Goal: Understand process/instructions: Learn how to perform a task or action

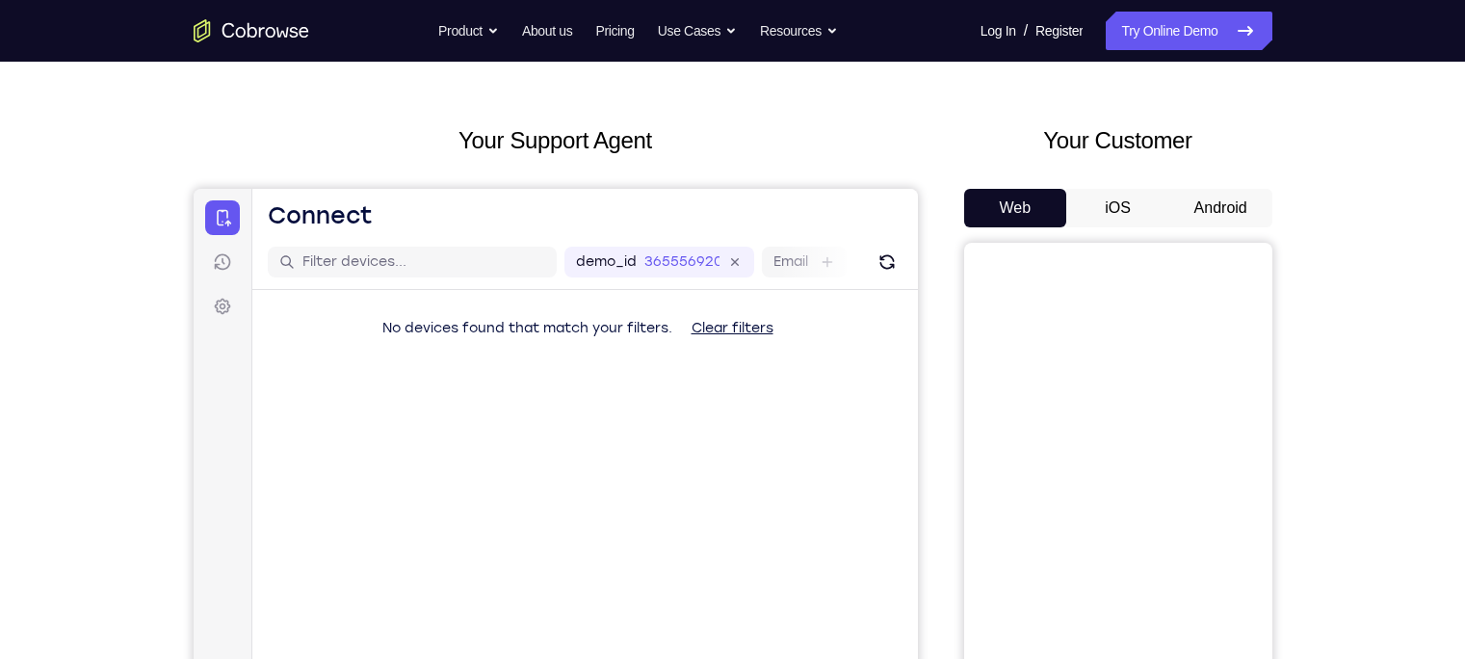
scroll to position [63, 0]
click at [1223, 213] on button "Android" at bounding box center [1221, 207] width 103 height 39
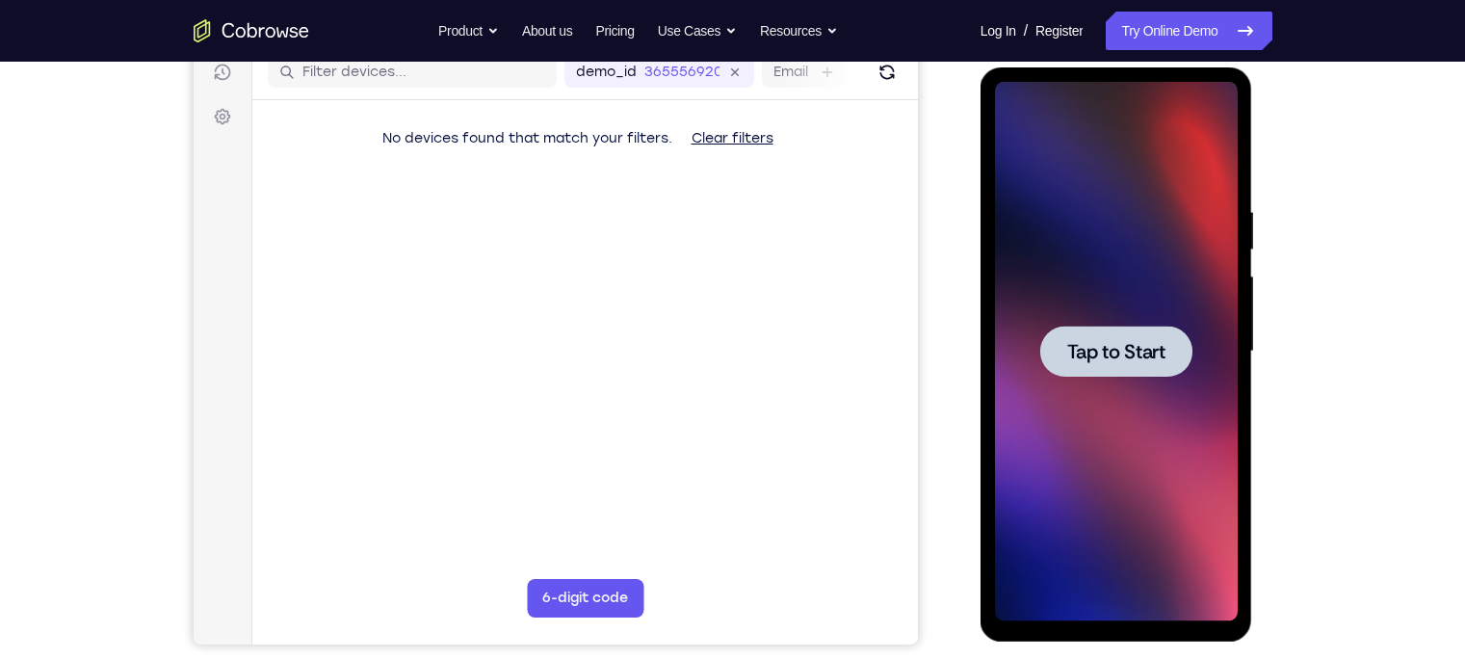
scroll to position [0, 0]
click at [1119, 357] on span "Tap to Start" at bounding box center [1117, 351] width 98 height 19
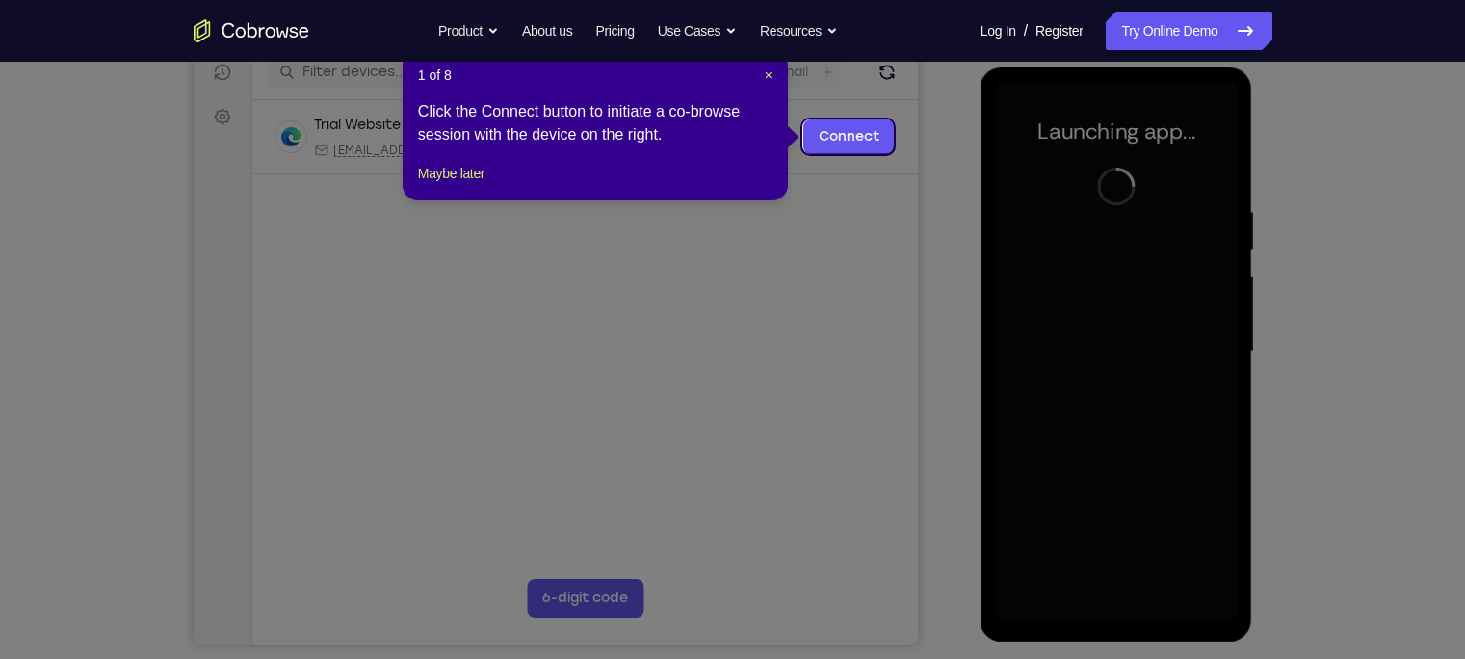
click at [760, 84] on div "1 of 8 × Click the Connect button to initiate a co-browse session with the devi…" at bounding box center [595, 125] width 385 height 150
click at [770, 67] on span "×" at bounding box center [769, 74] width 8 height 15
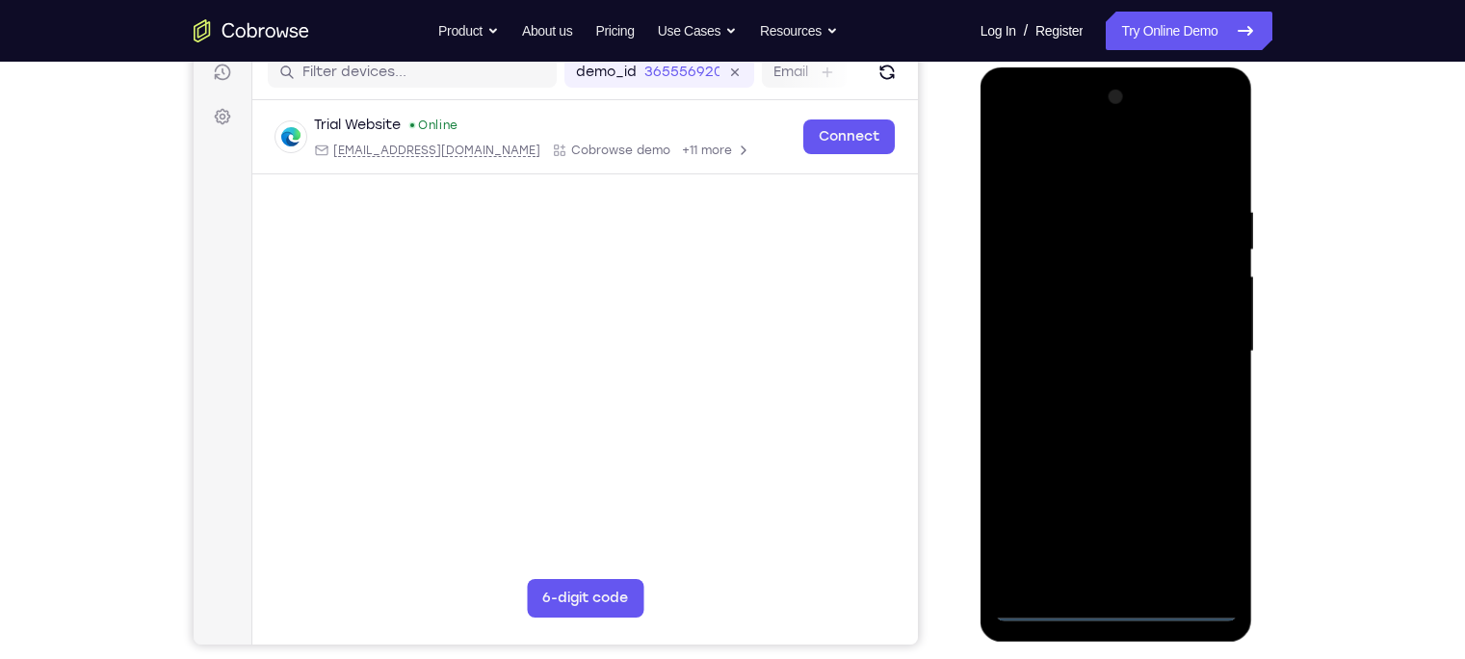
click at [1122, 612] on div at bounding box center [1116, 352] width 243 height 540
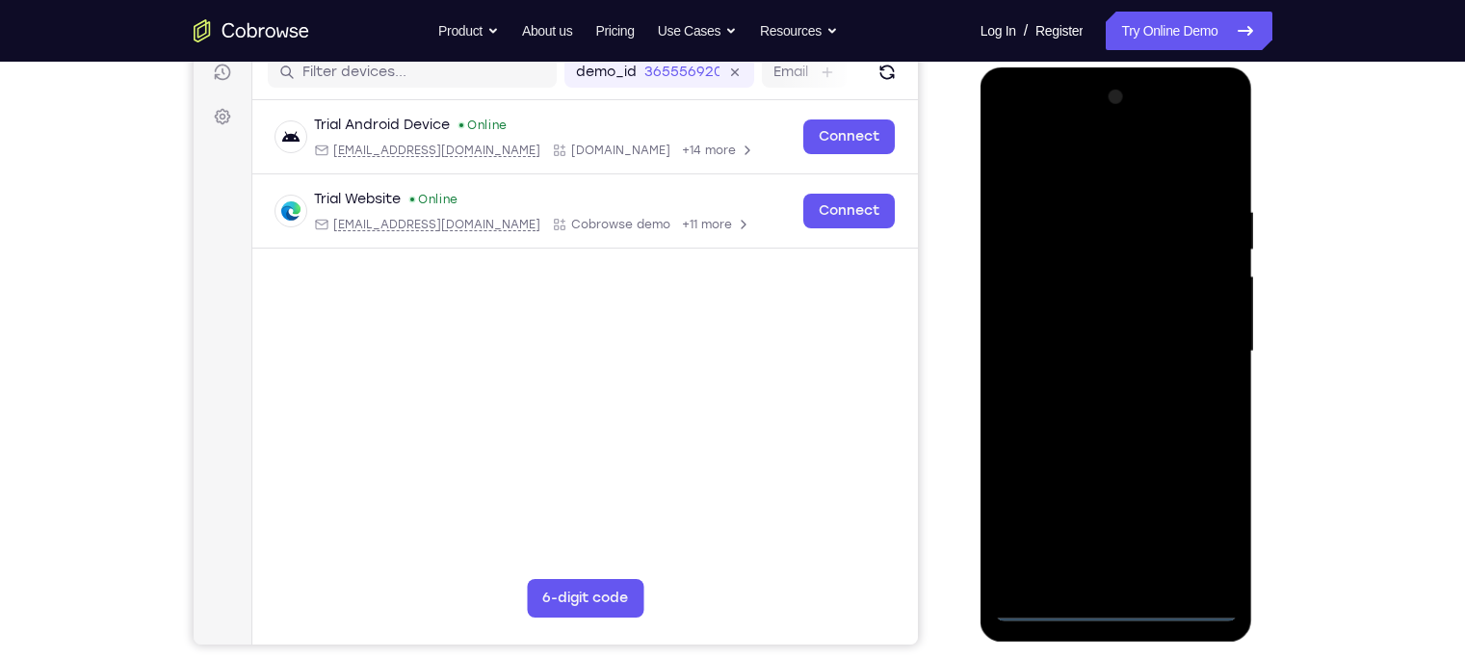
click at [1209, 519] on div at bounding box center [1116, 352] width 243 height 540
click at [1047, 130] on div at bounding box center [1116, 352] width 243 height 540
click at [1200, 339] on div at bounding box center [1116, 352] width 243 height 540
click at [1100, 389] on div at bounding box center [1116, 352] width 243 height 540
click at [1062, 331] on div at bounding box center [1116, 352] width 243 height 540
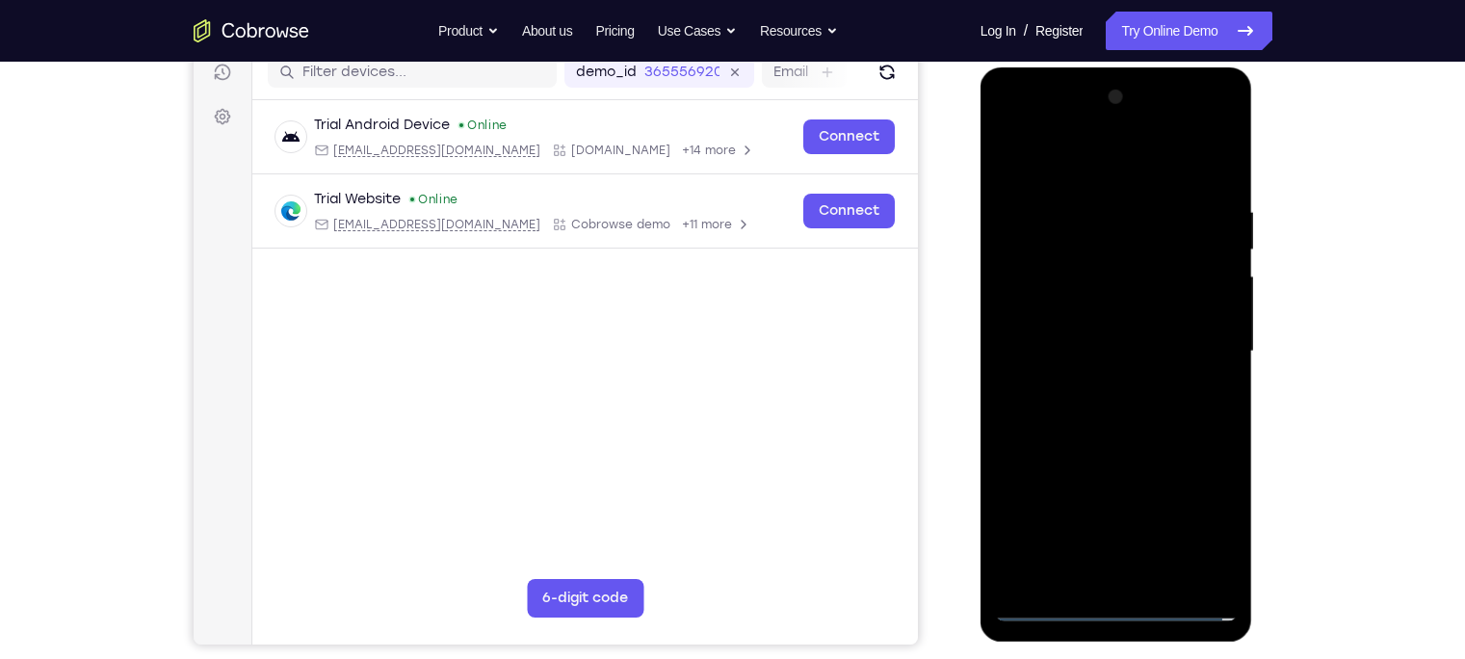
click at [1063, 315] on div at bounding box center [1116, 352] width 243 height 540
click at [1042, 361] on div at bounding box center [1116, 352] width 243 height 540
click at [1044, 409] on div at bounding box center [1116, 352] width 243 height 540
click at [1148, 426] on div at bounding box center [1116, 352] width 243 height 540
click at [1165, 574] on div at bounding box center [1116, 352] width 243 height 540
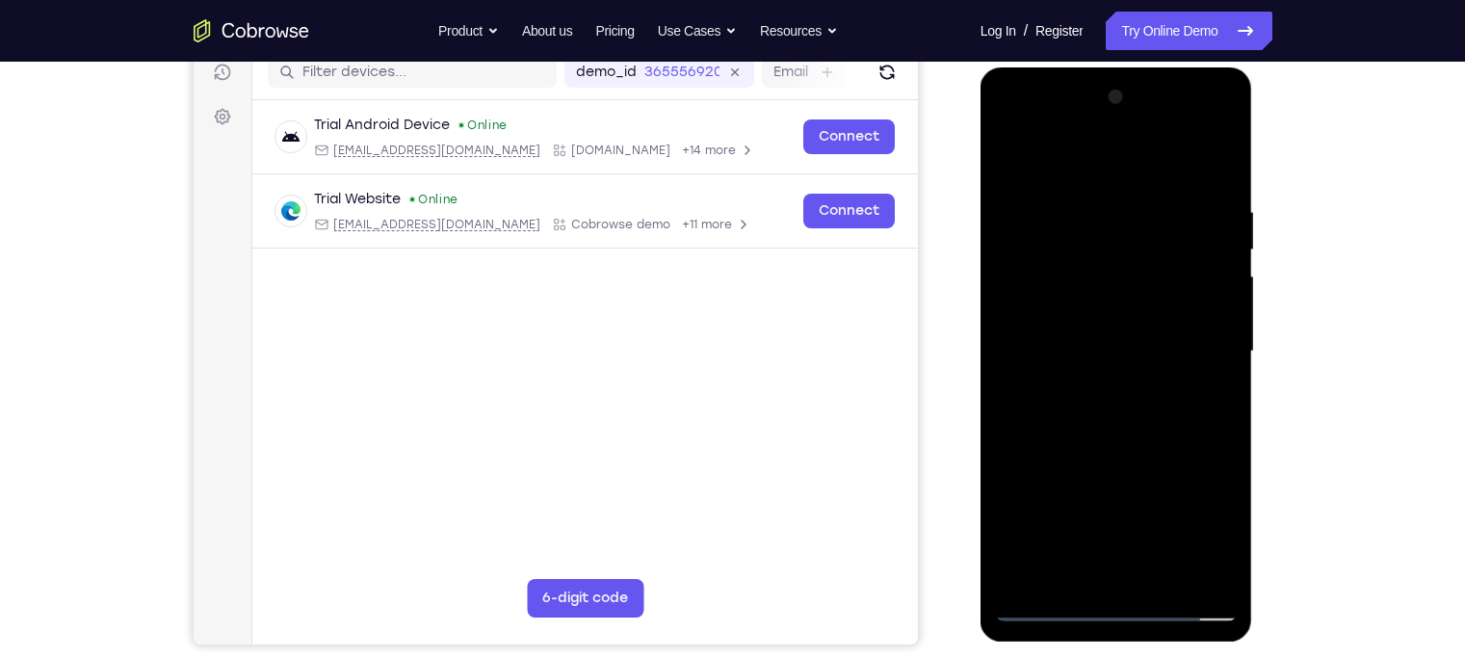
click at [1102, 443] on div at bounding box center [1116, 352] width 243 height 540
click at [1138, 383] on div at bounding box center [1116, 352] width 243 height 540
click at [1053, 601] on div at bounding box center [1116, 352] width 243 height 540
click at [1155, 219] on div at bounding box center [1116, 352] width 243 height 540
click at [1209, 301] on div at bounding box center [1116, 352] width 243 height 540
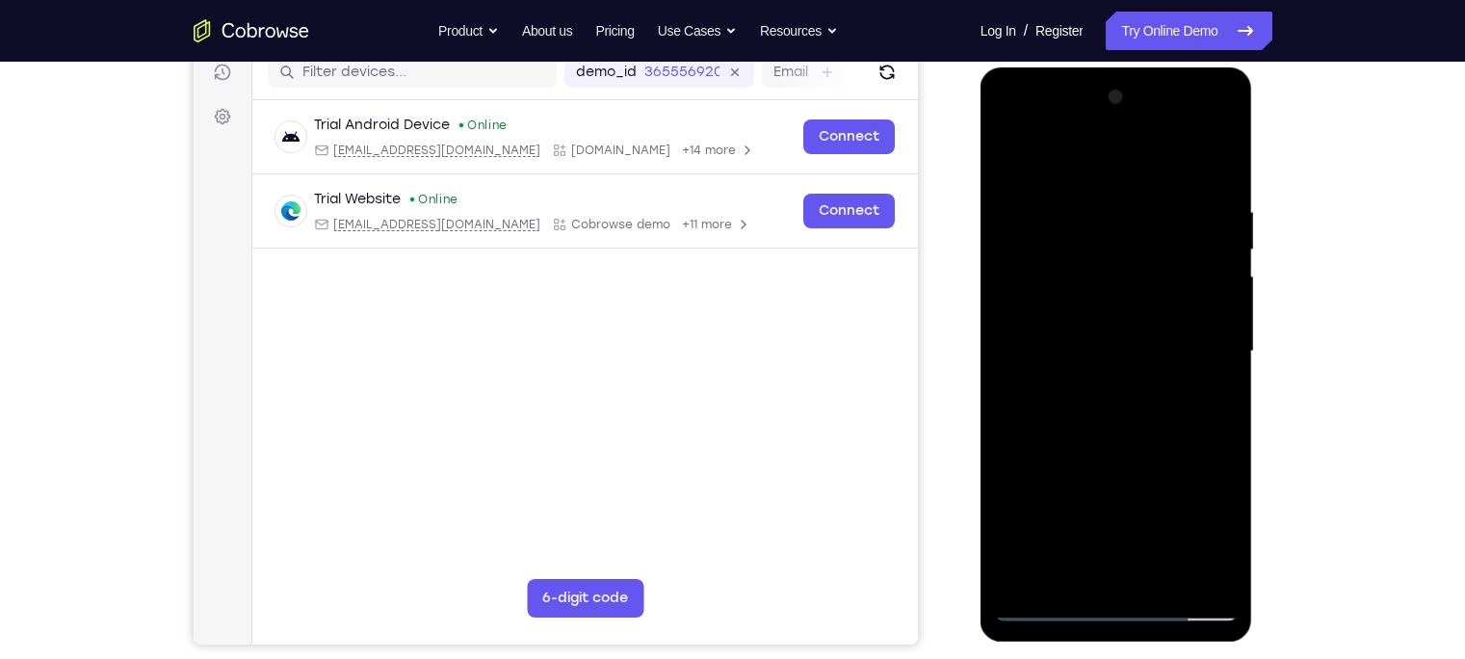
click at [1209, 301] on div at bounding box center [1116, 352] width 243 height 540
click at [1199, 298] on div at bounding box center [1116, 352] width 243 height 540
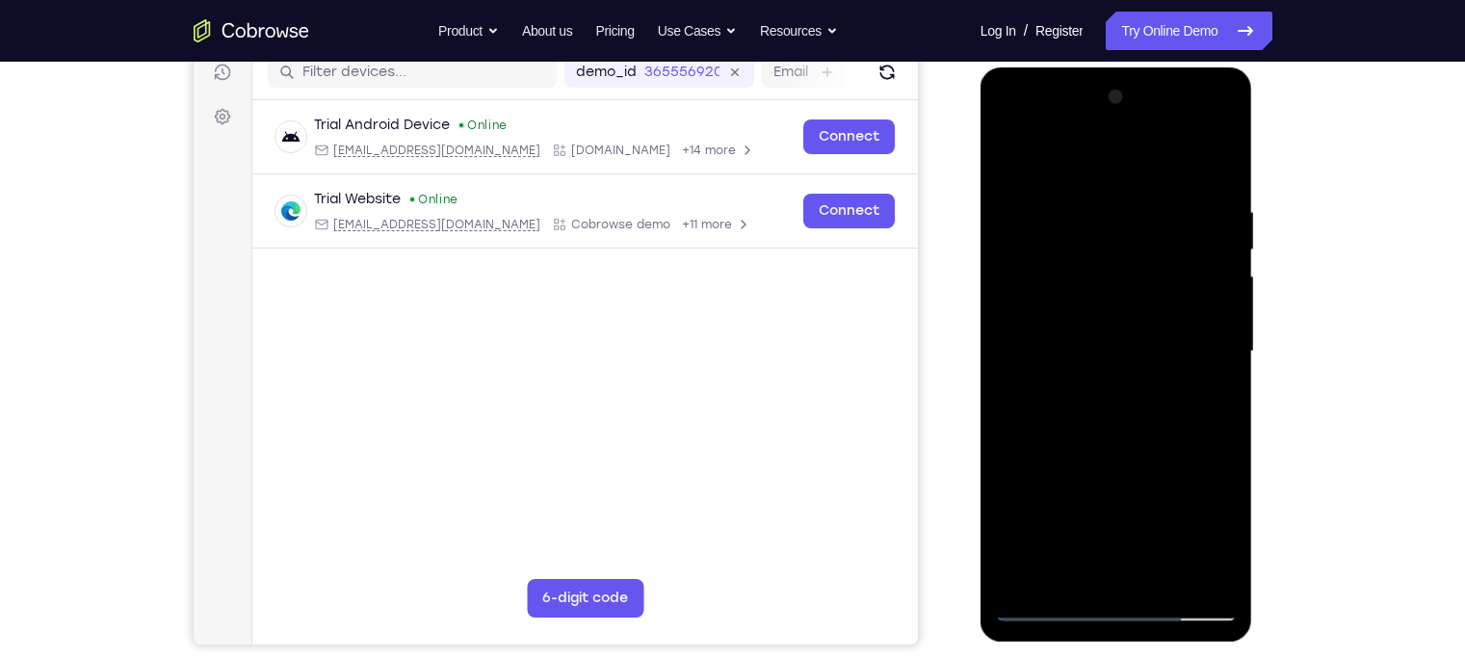
click at [1199, 298] on div at bounding box center [1116, 352] width 243 height 540
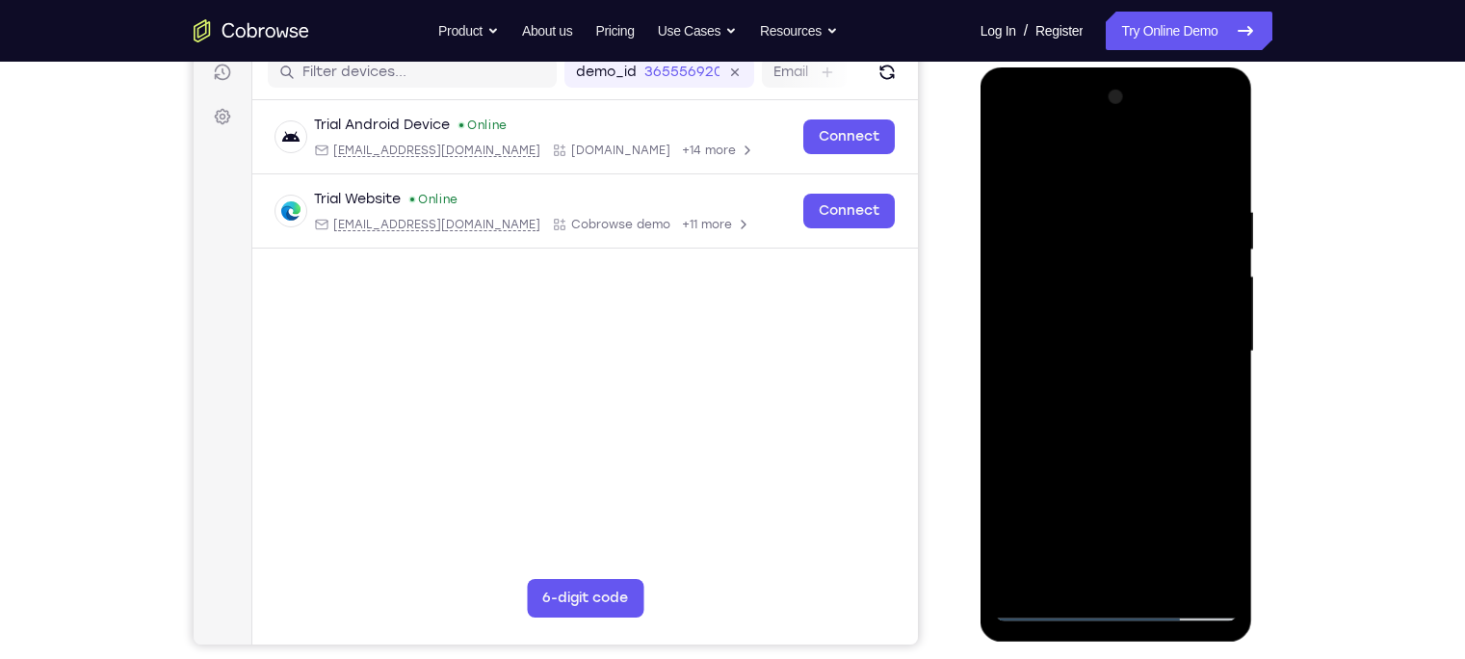
click at [1199, 298] on div at bounding box center [1116, 352] width 243 height 540
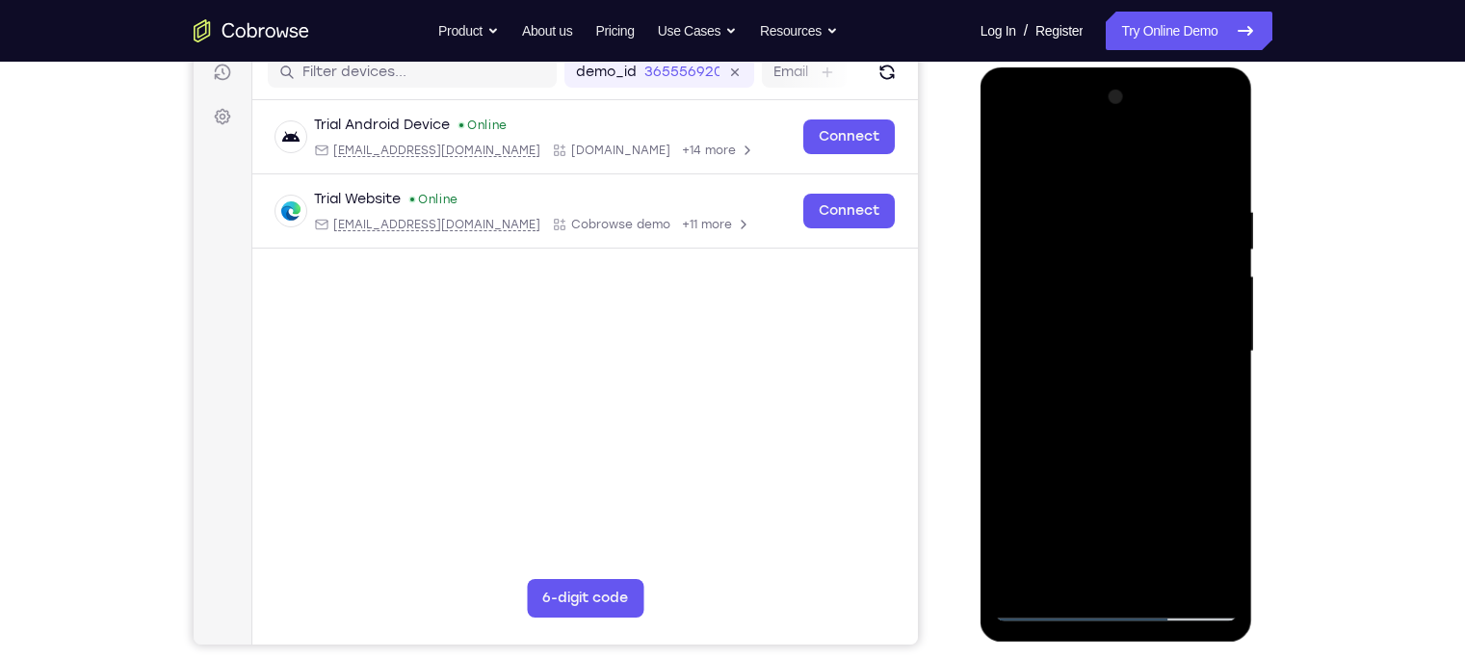
click at [1199, 298] on div at bounding box center [1116, 352] width 243 height 540
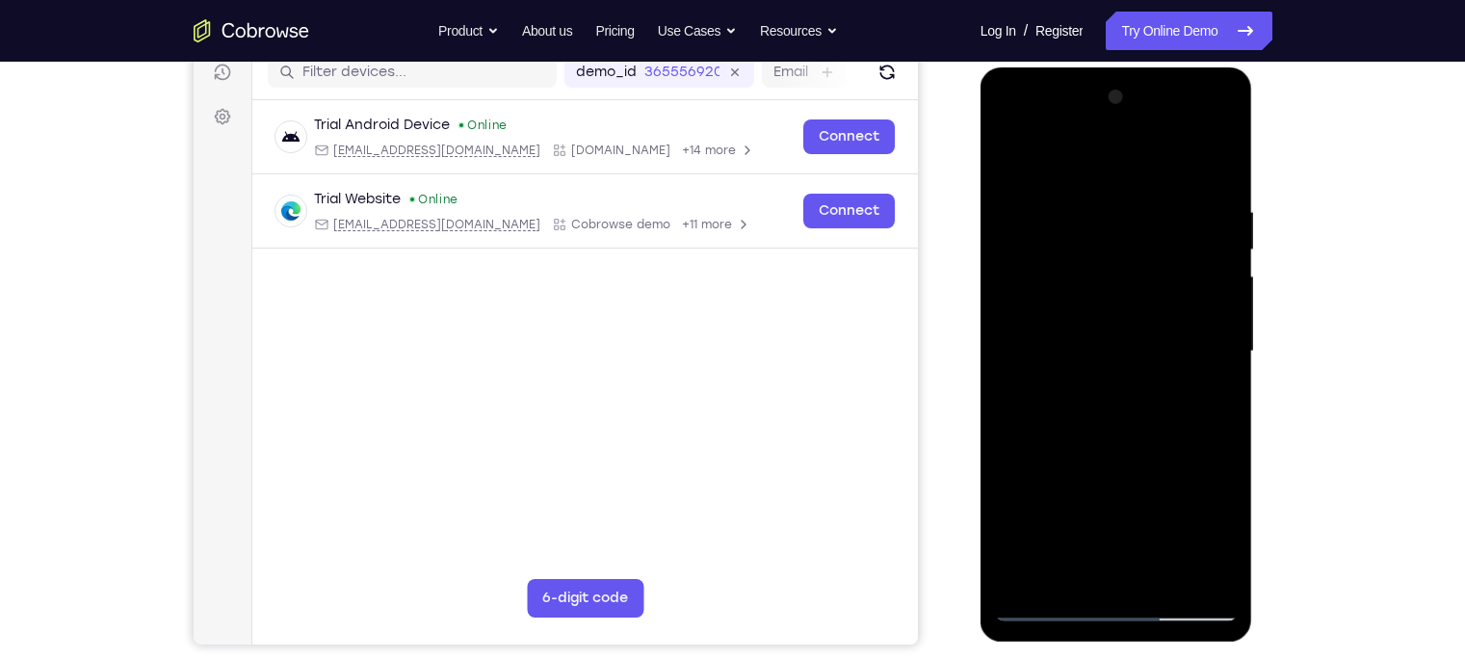
click at [1199, 298] on div at bounding box center [1116, 352] width 243 height 540
drag, startPoint x: 1199, startPoint y: 298, endPoint x: 1007, endPoint y: 274, distance: 193.2
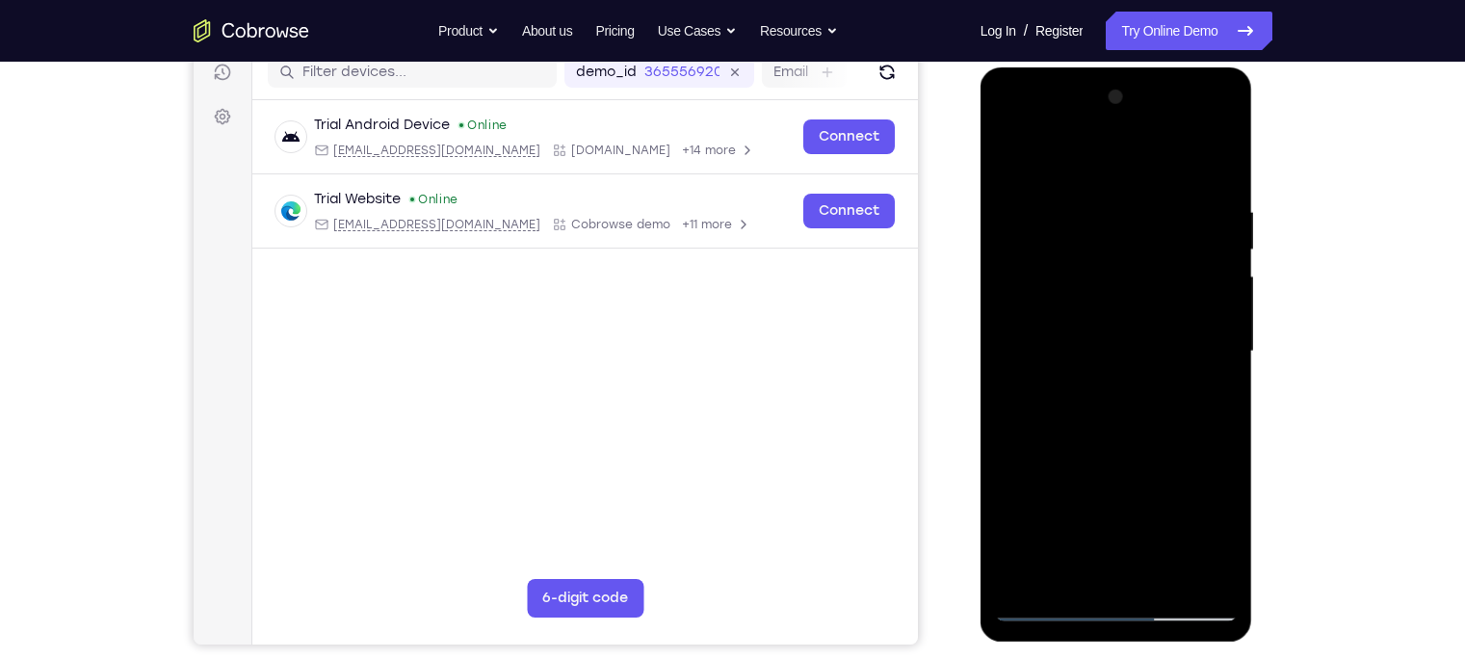
click at [1007, 274] on div at bounding box center [1116, 352] width 243 height 540
click at [1192, 270] on div at bounding box center [1116, 352] width 243 height 540
drag, startPoint x: 1182, startPoint y: 409, endPoint x: 1084, endPoint y: 398, distance: 99.0
click at [1084, 398] on div at bounding box center [1116, 352] width 243 height 540
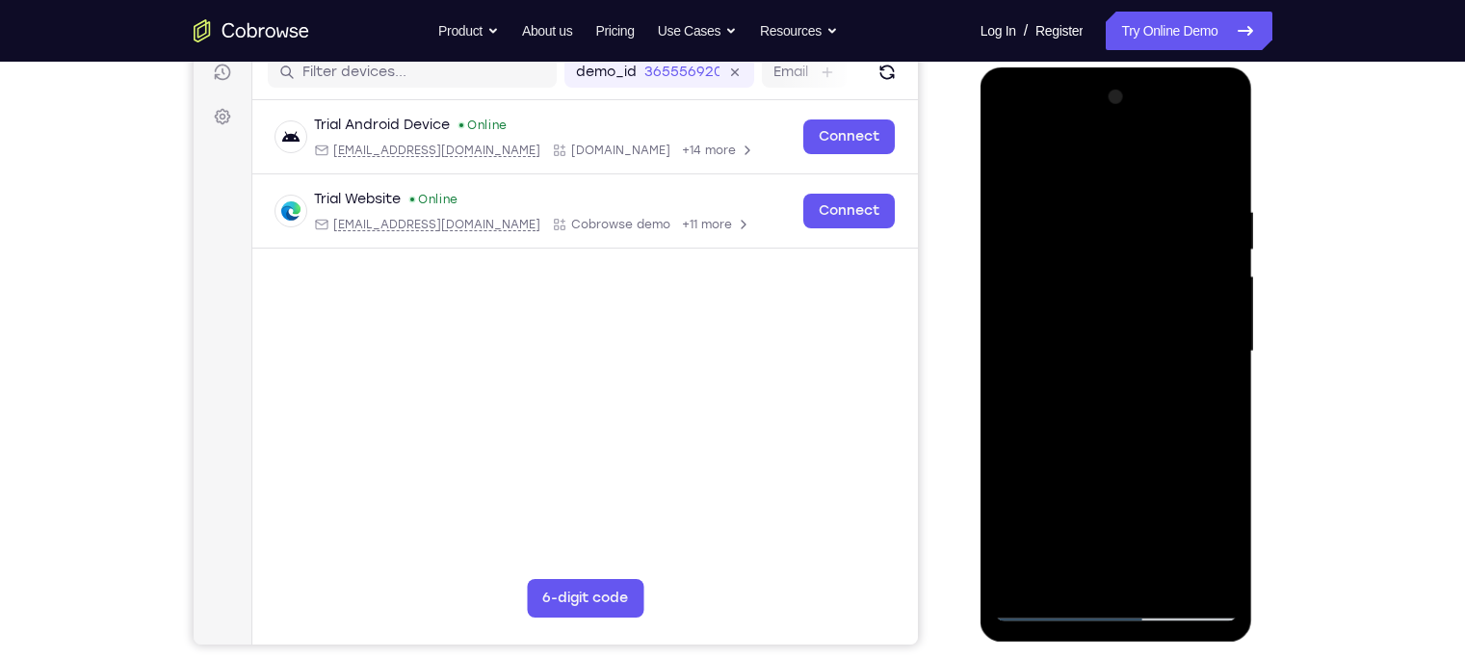
click at [1203, 248] on div at bounding box center [1116, 352] width 243 height 540
click at [1205, 260] on div at bounding box center [1116, 352] width 243 height 540
click at [1219, 170] on div at bounding box center [1116, 352] width 243 height 540
click at [1209, 163] on div at bounding box center [1116, 352] width 243 height 540
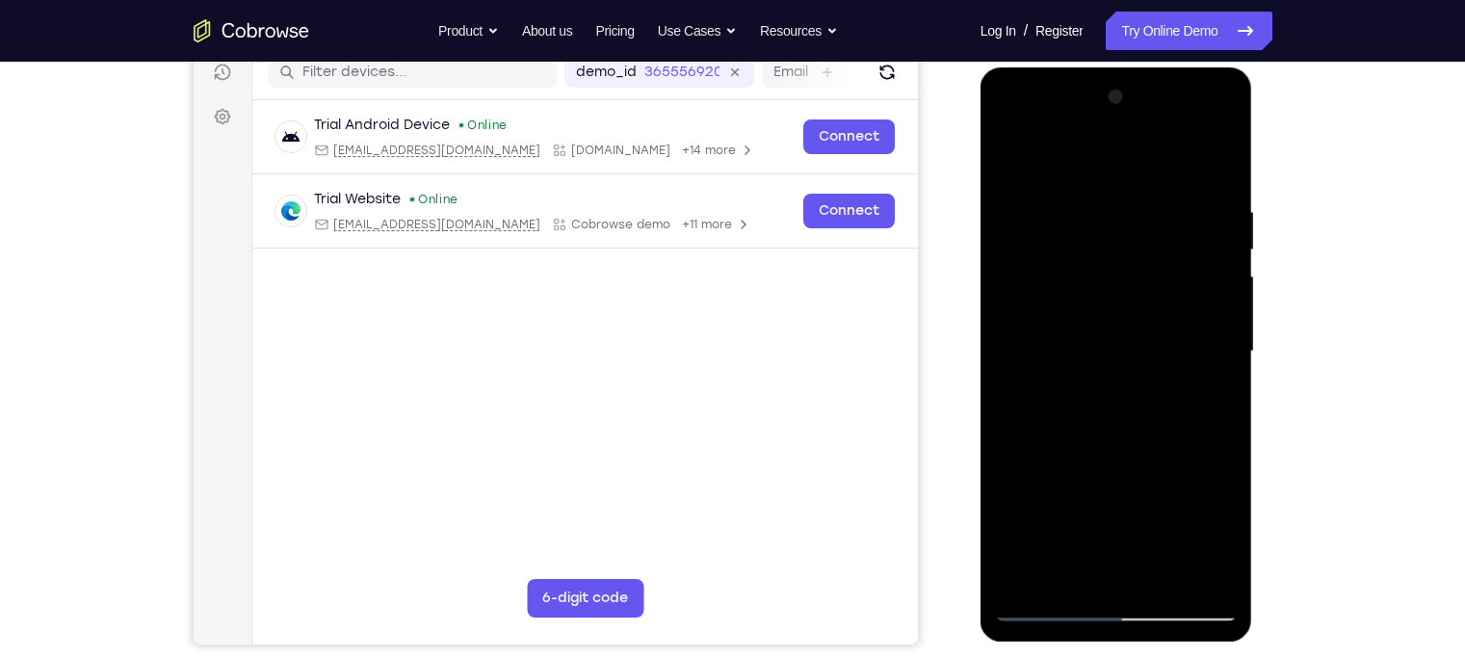
drag, startPoint x: 1116, startPoint y: 368, endPoint x: 1100, endPoint y: 713, distance: 345.3
click at [1100, 646] on html "Online web based iOS Simulators and Android Emulators. Run iPhone, iPad, Mobile…" at bounding box center [1118, 356] width 275 height 578
drag, startPoint x: 1133, startPoint y: 409, endPoint x: 1122, endPoint y: 294, distance: 116.2
click at [1122, 294] on div at bounding box center [1116, 352] width 243 height 540
drag, startPoint x: 1161, startPoint y: 469, endPoint x: 1148, endPoint y: 383, distance: 87.6
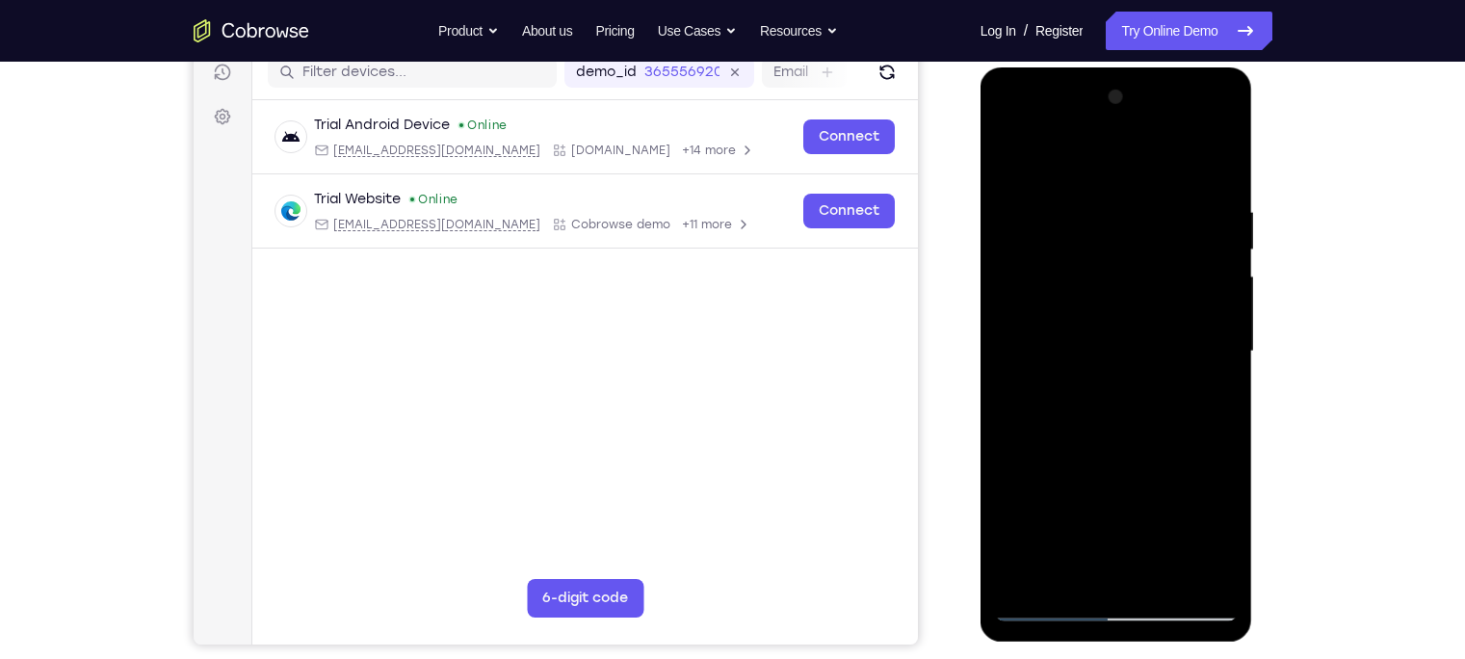
click at [1148, 383] on div at bounding box center [1116, 352] width 243 height 540
click at [1026, 458] on div at bounding box center [1116, 352] width 243 height 540
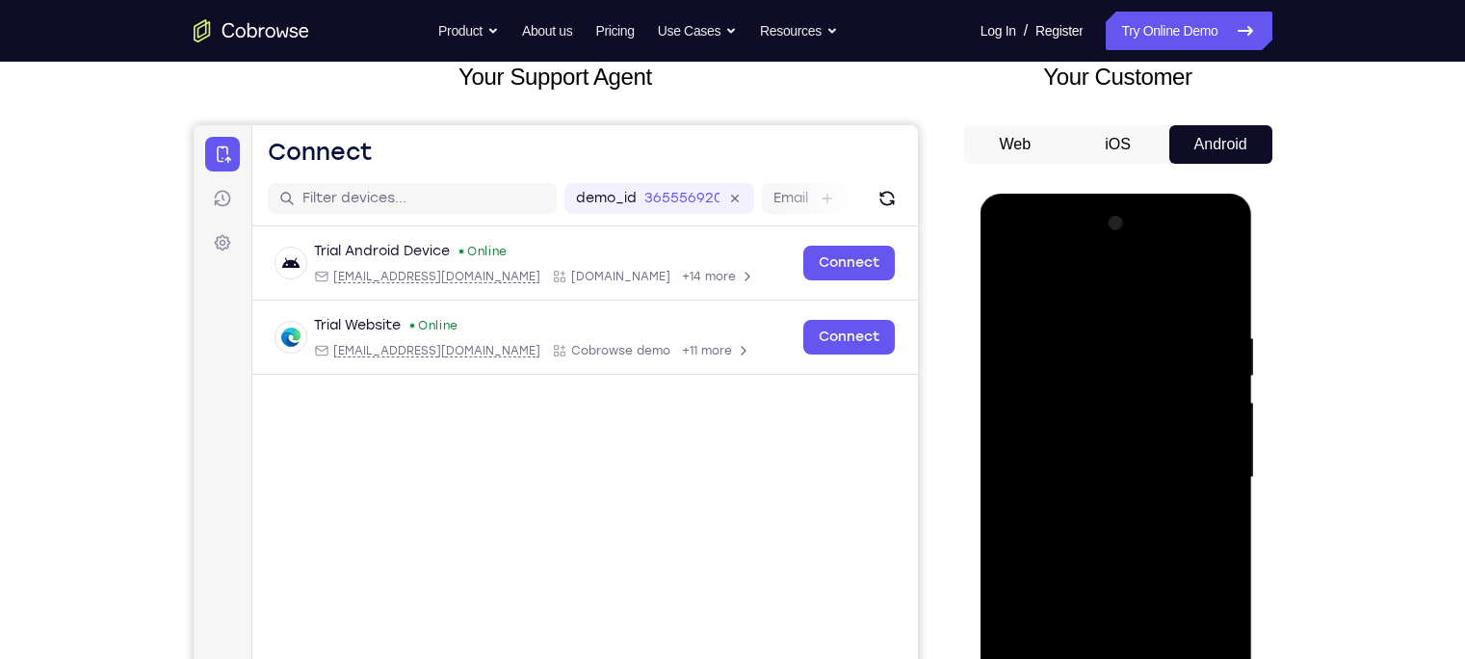
scroll to position [108, 0]
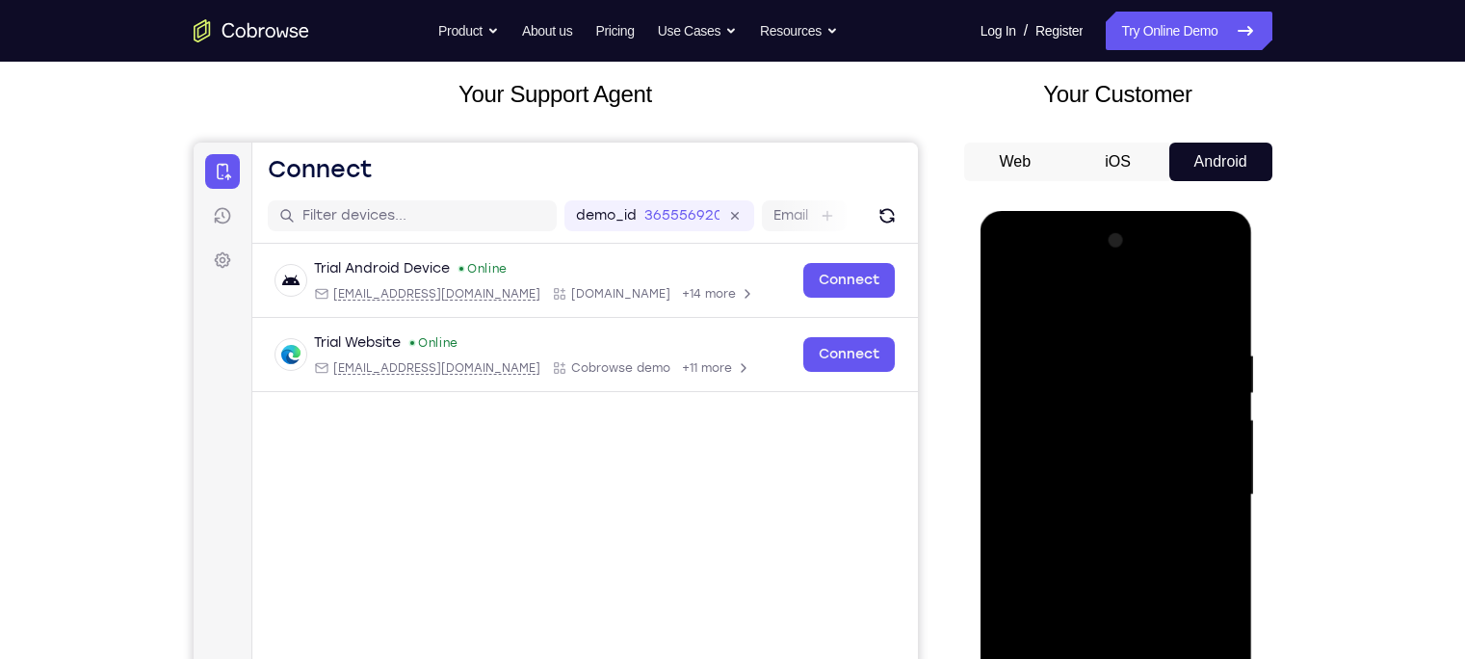
drag, startPoint x: 1164, startPoint y: 592, endPoint x: 1130, endPoint y: 497, distance: 100.3
click at [1130, 497] on div at bounding box center [1116, 495] width 243 height 540
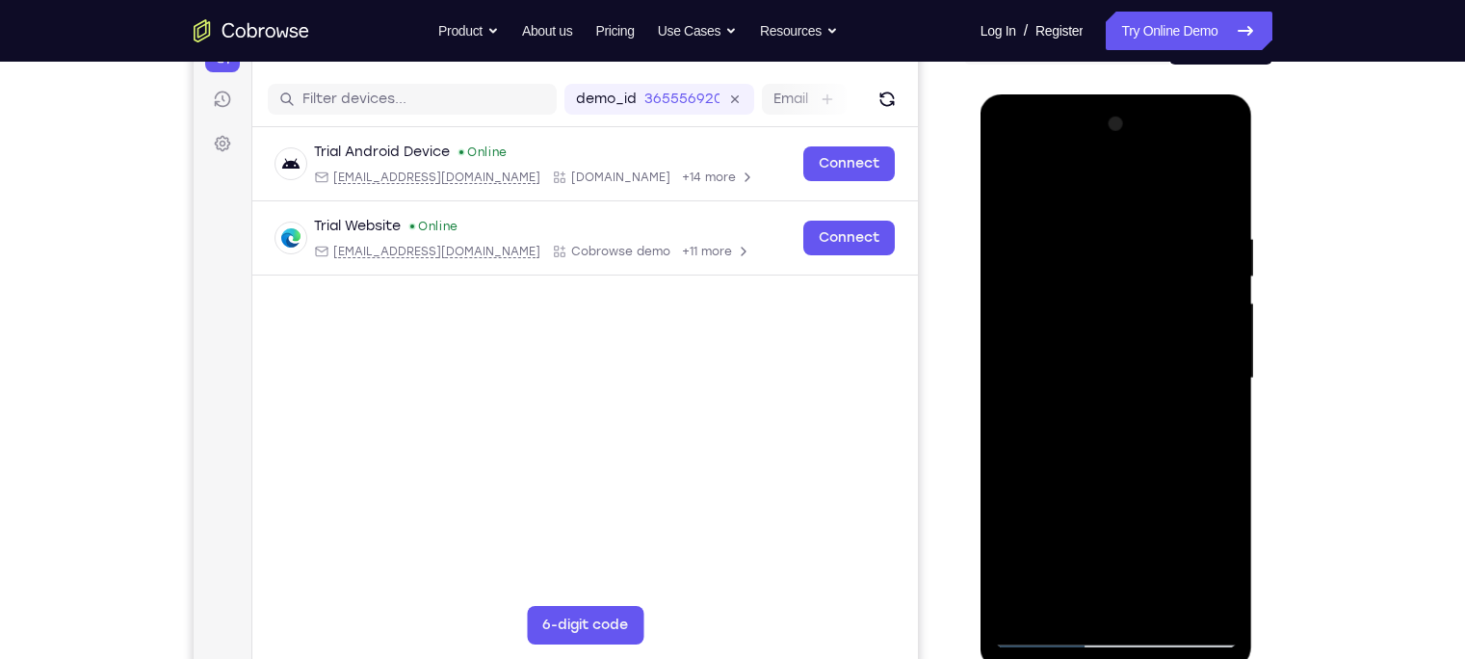
scroll to position [226, 0]
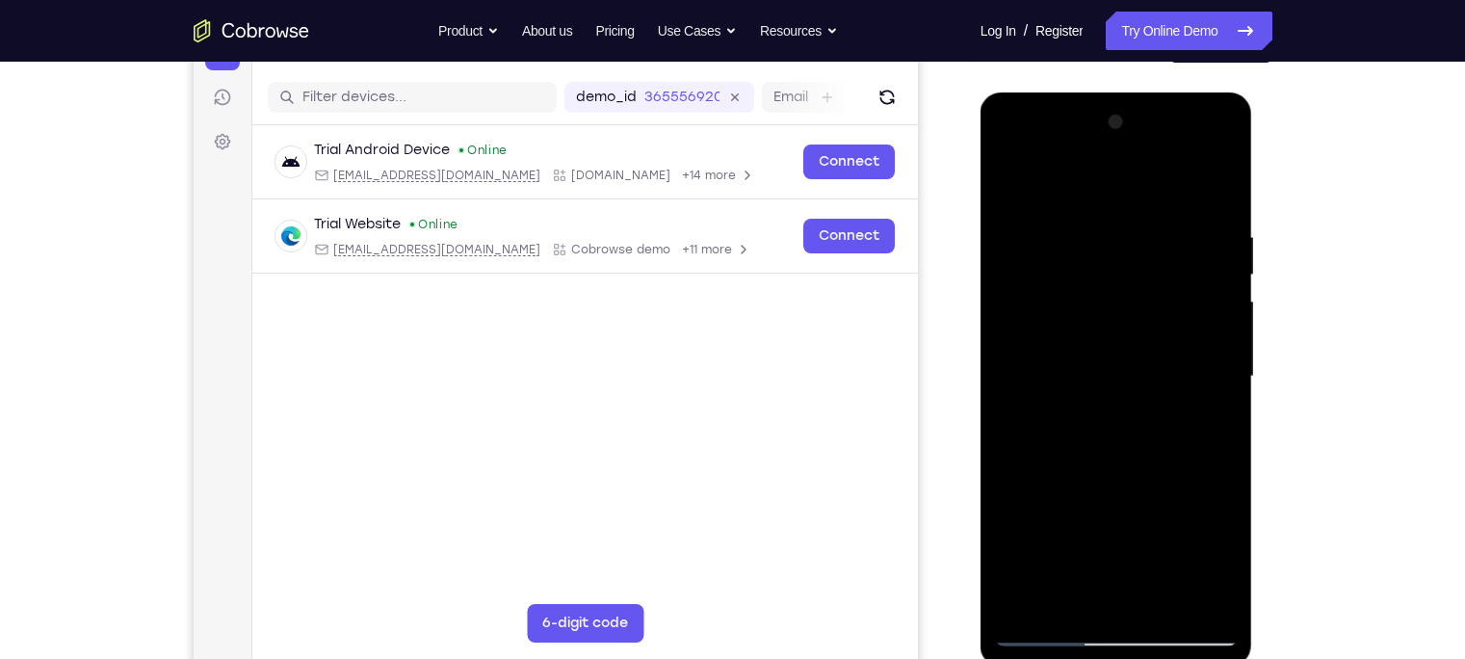
drag, startPoint x: 1134, startPoint y: 410, endPoint x: 1132, endPoint y: 534, distance: 123.3
click at [1132, 534] on div at bounding box center [1116, 377] width 243 height 540
click at [1084, 223] on div at bounding box center [1116, 377] width 243 height 540
click at [1209, 321] on div at bounding box center [1116, 377] width 243 height 540
click at [1218, 189] on div at bounding box center [1116, 377] width 243 height 540
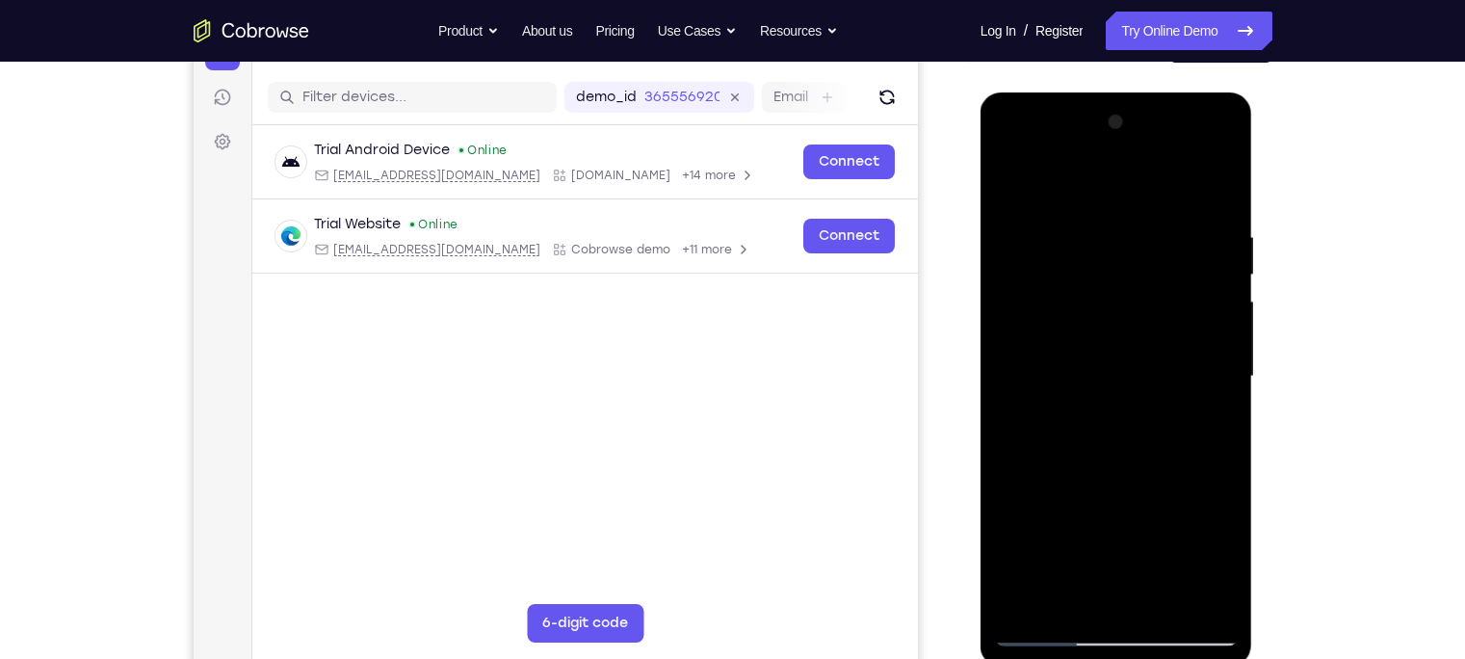
drag, startPoint x: 1149, startPoint y: 232, endPoint x: 980, endPoint y: 221, distance: 170.0
click at [981, 221] on div at bounding box center [1117, 379] width 273 height 574
drag, startPoint x: 1161, startPoint y: 240, endPoint x: 1088, endPoint y: 242, distance: 73.3
click at [1088, 242] on div at bounding box center [1116, 377] width 243 height 540
drag, startPoint x: 1203, startPoint y: 242, endPoint x: 1103, endPoint y: 241, distance: 100.2
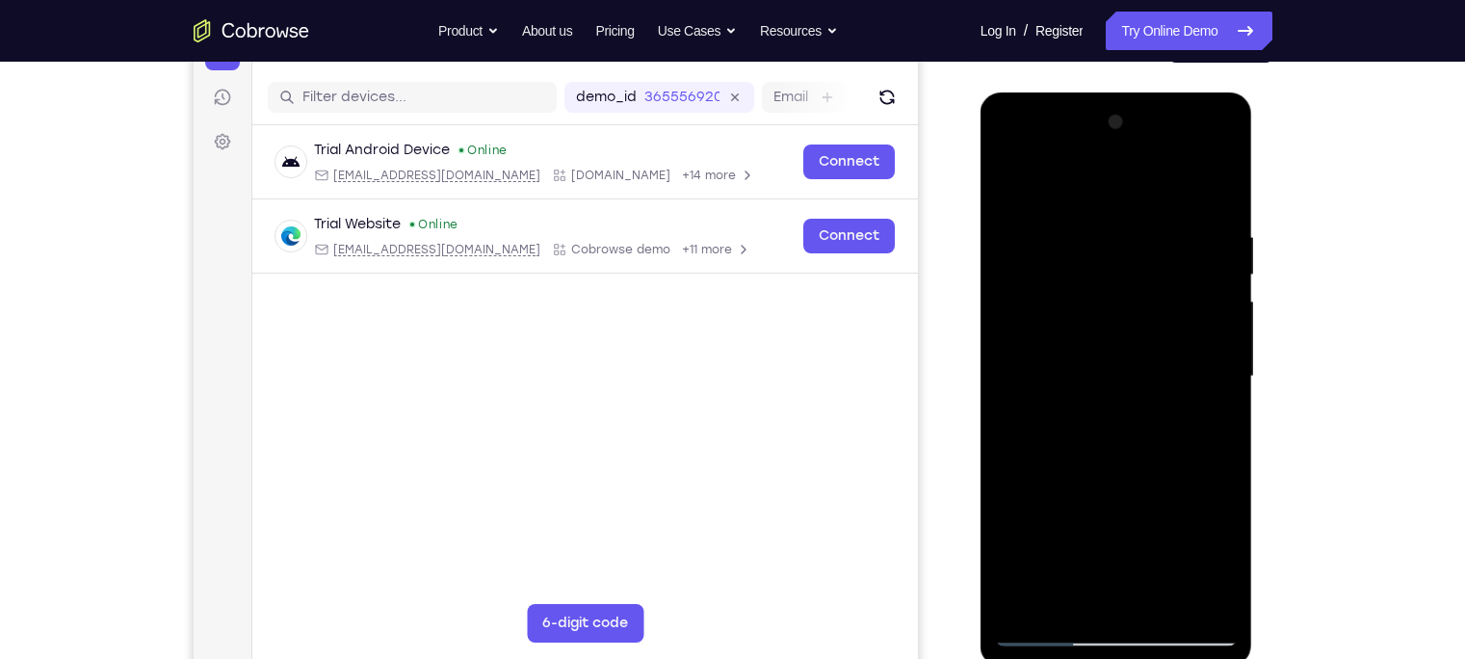
click at [1103, 241] on div at bounding box center [1116, 377] width 243 height 540
drag, startPoint x: 1222, startPoint y: 247, endPoint x: 1137, endPoint y: 246, distance: 84.8
click at [1137, 246] on div at bounding box center [1116, 377] width 243 height 540
drag, startPoint x: 1214, startPoint y: 251, endPoint x: 1072, endPoint y: 265, distance: 142.3
click at [1072, 265] on div at bounding box center [1116, 377] width 243 height 540
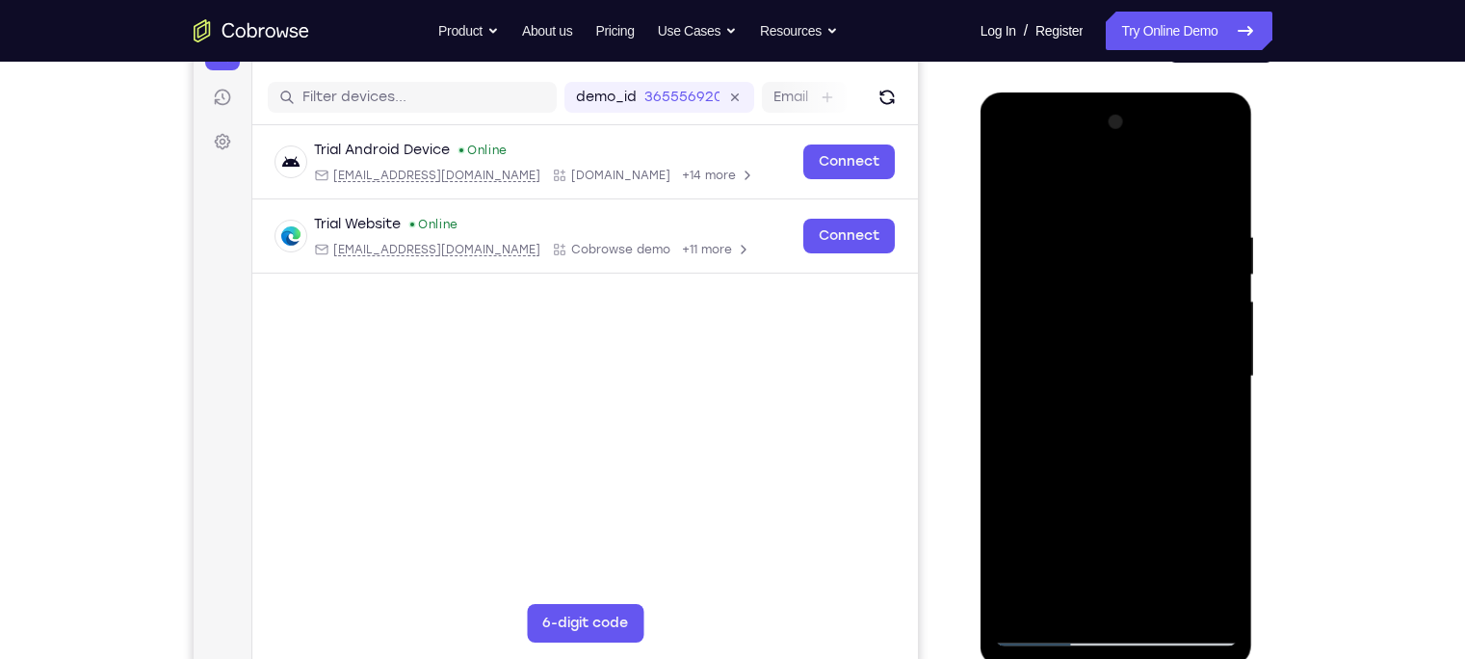
click at [1171, 608] on div at bounding box center [1116, 377] width 243 height 540
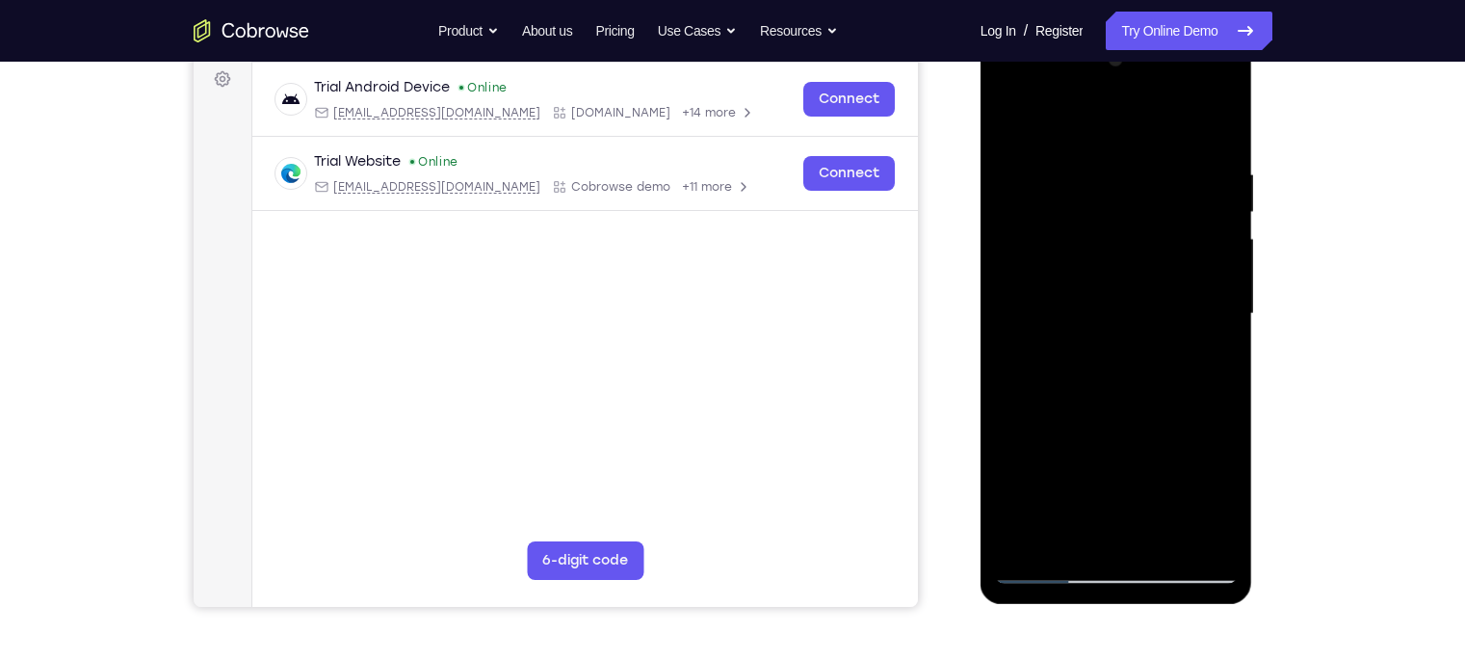
scroll to position [294, 0]
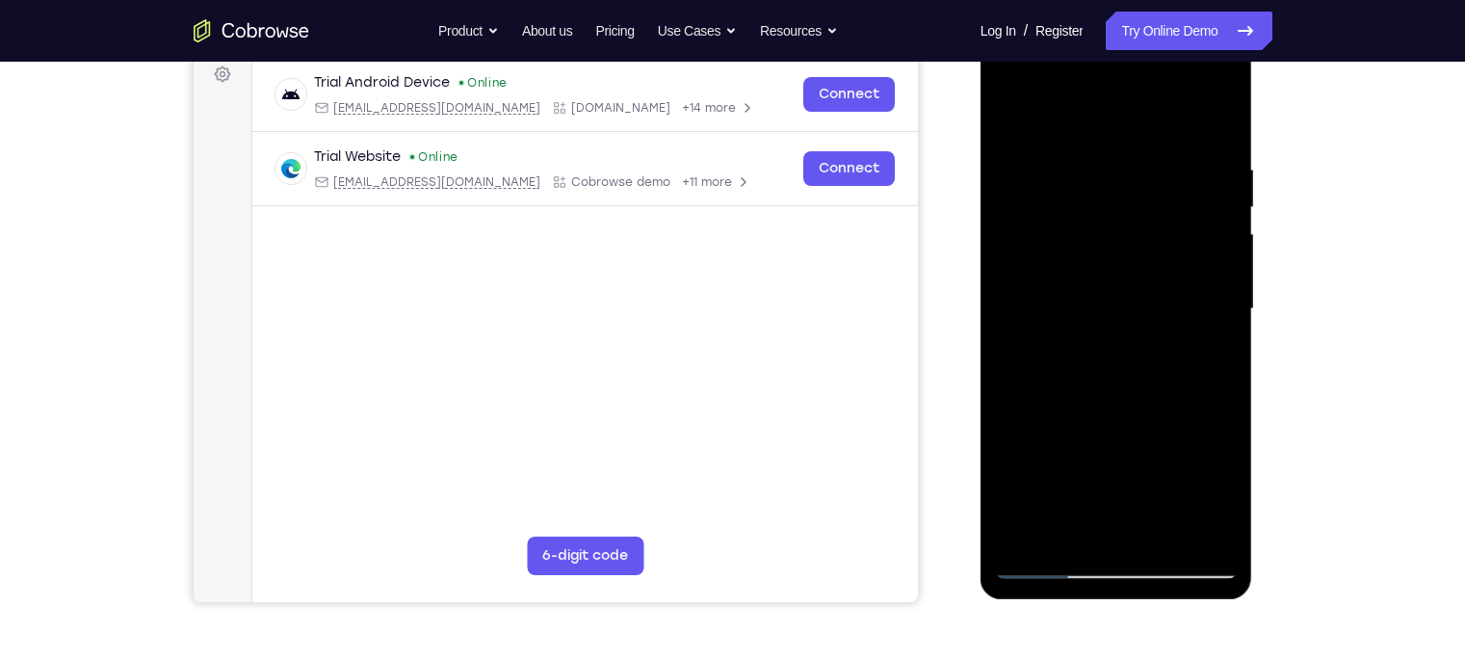
drag, startPoint x: 1108, startPoint y: 398, endPoint x: 1096, endPoint y: 234, distance: 164.3
click at [1096, 234] on div at bounding box center [1116, 310] width 243 height 540
drag, startPoint x: 1100, startPoint y: 447, endPoint x: 1074, endPoint y: 312, distance: 137.4
click at [1074, 312] on div at bounding box center [1116, 310] width 243 height 540
drag, startPoint x: 1104, startPoint y: 512, endPoint x: 1085, endPoint y: 332, distance: 180.2
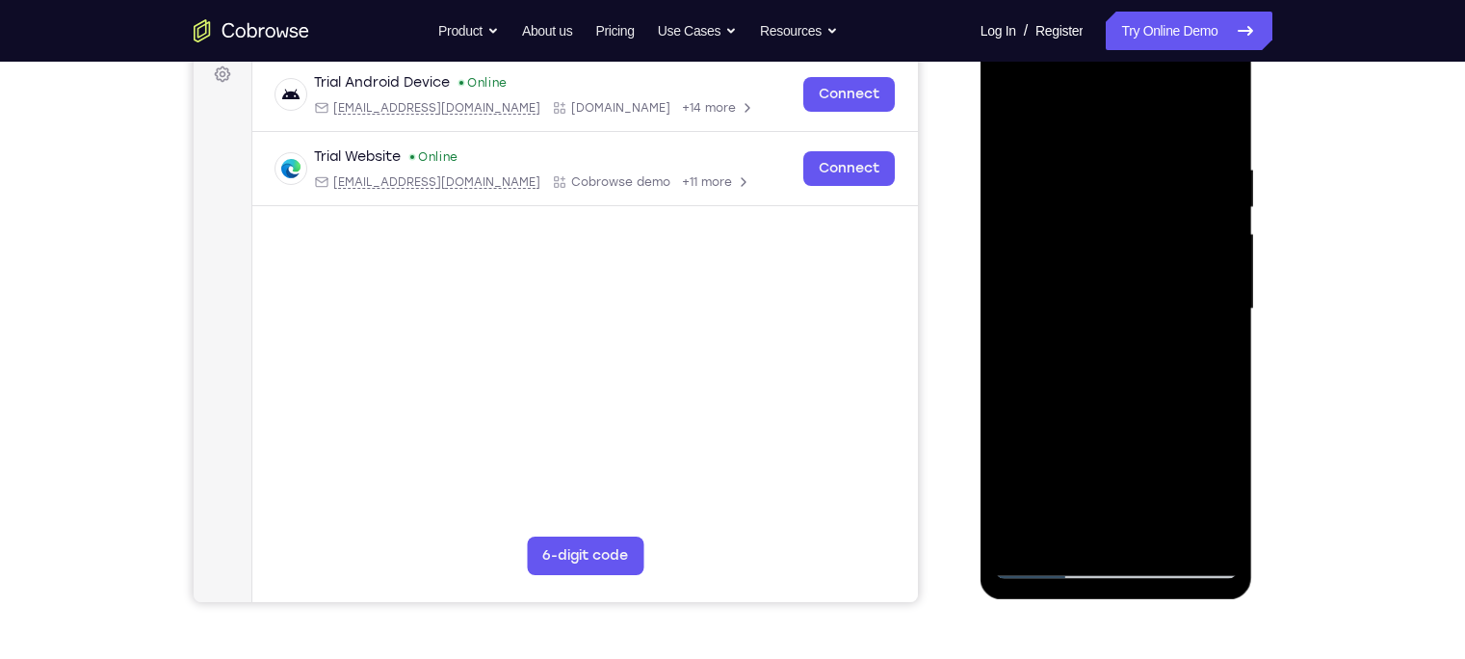
click at [1085, 332] on div at bounding box center [1116, 310] width 243 height 540
drag, startPoint x: 1127, startPoint y: 499, endPoint x: 1097, endPoint y: 259, distance: 241.8
click at [1097, 259] on div at bounding box center [1116, 310] width 243 height 540
drag, startPoint x: 1110, startPoint y: 462, endPoint x: 1103, endPoint y: 276, distance: 187.0
click at [1103, 276] on div at bounding box center [1116, 310] width 243 height 540
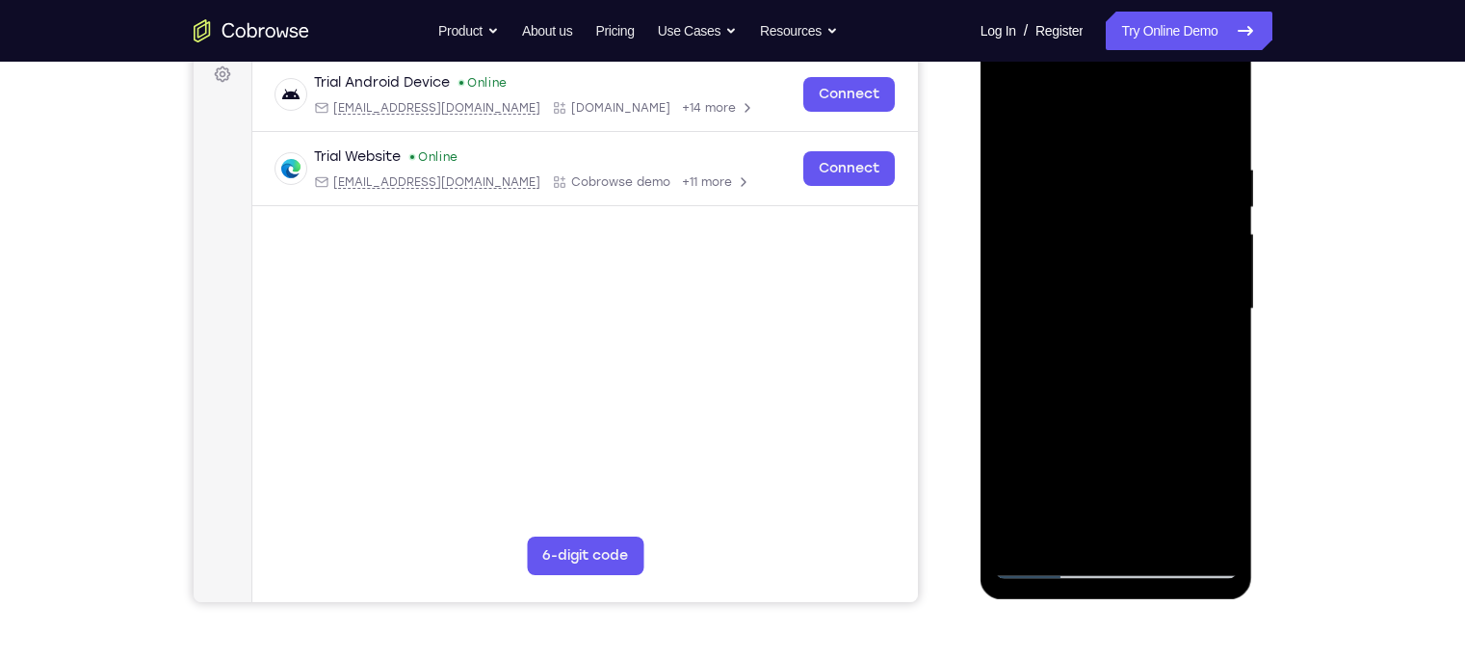
click at [1041, 569] on div at bounding box center [1116, 310] width 243 height 540
click at [1109, 541] on div at bounding box center [1116, 310] width 243 height 540
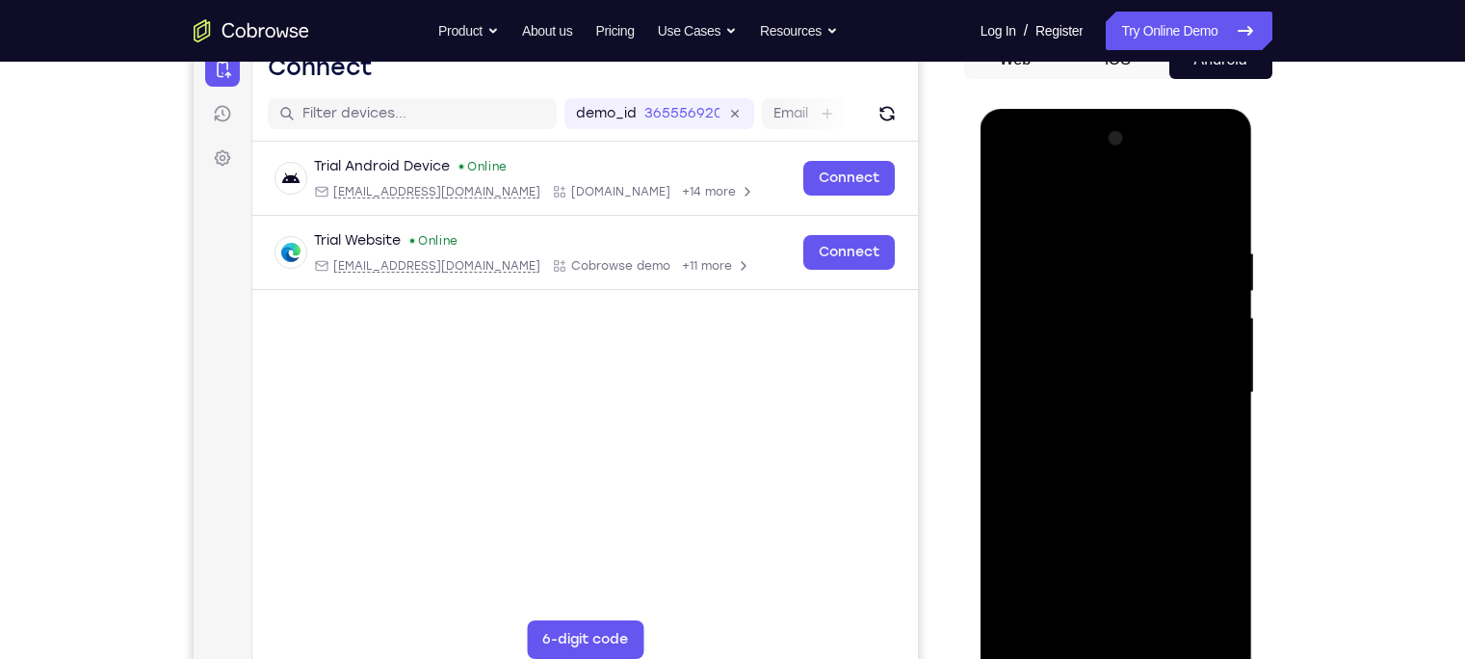
scroll to position [243, 0]
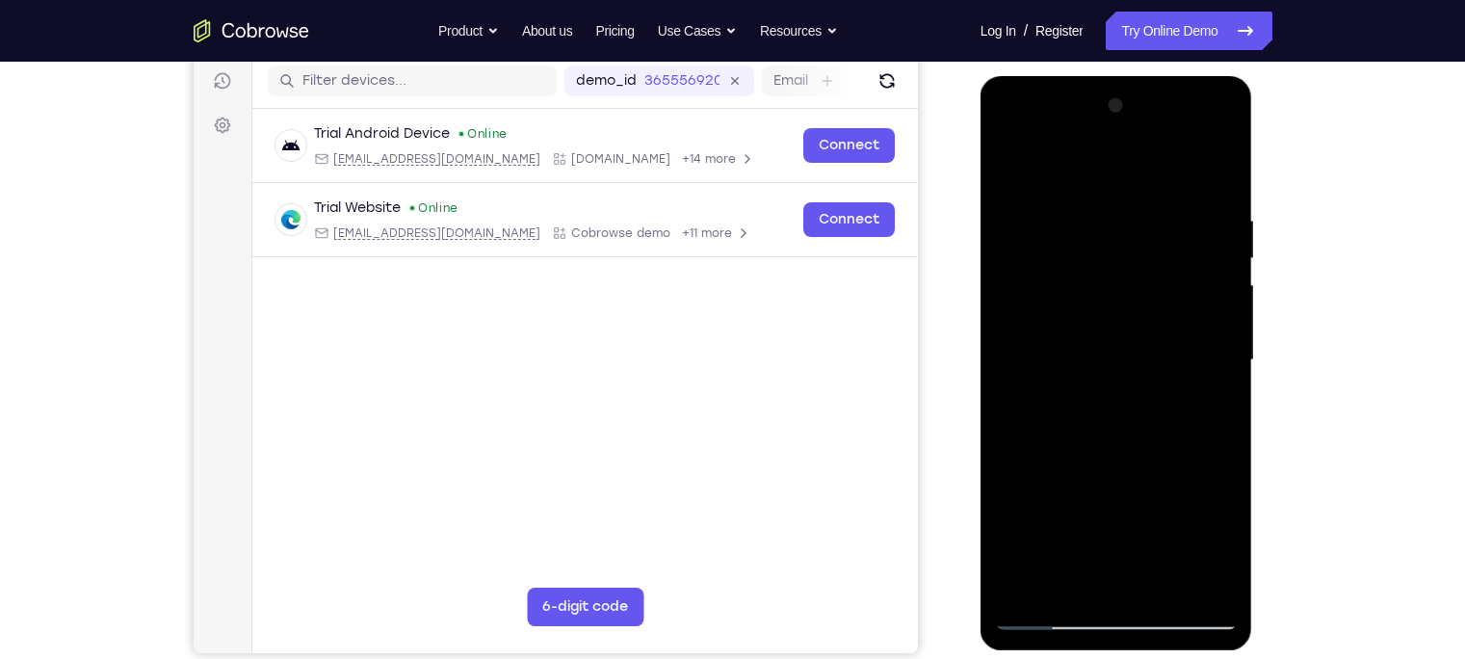
drag, startPoint x: 1145, startPoint y: 351, endPoint x: 1129, endPoint y: 119, distance: 231.8
click at [1129, 119] on div at bounding box center [1116, 361] width 243 height 540
click at [1030, 587] on div at bounding box center [1116, 361] width 243 height 540
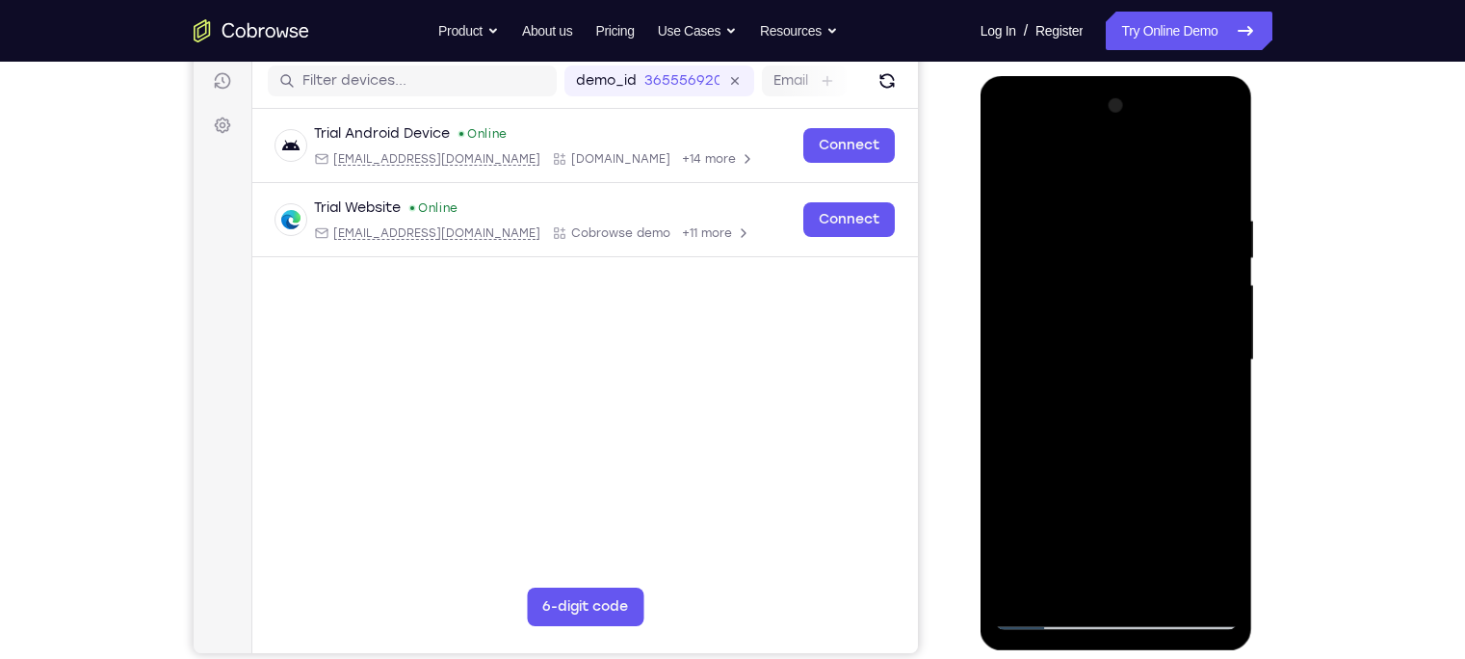
click at [1030, 587] on div at bounding box center [1116, 361] width 243 height 540
click at [1207, 589] on div at bounding box center [1116, 361] width 243 height 540
click at [1016, 164] on div at bounding box center [1116, 361] width 243 height 540
drag, startPoint x: 1098, startPoint y: 483, endPoint x: 1254, endPoint y: -107, distance: 609.7
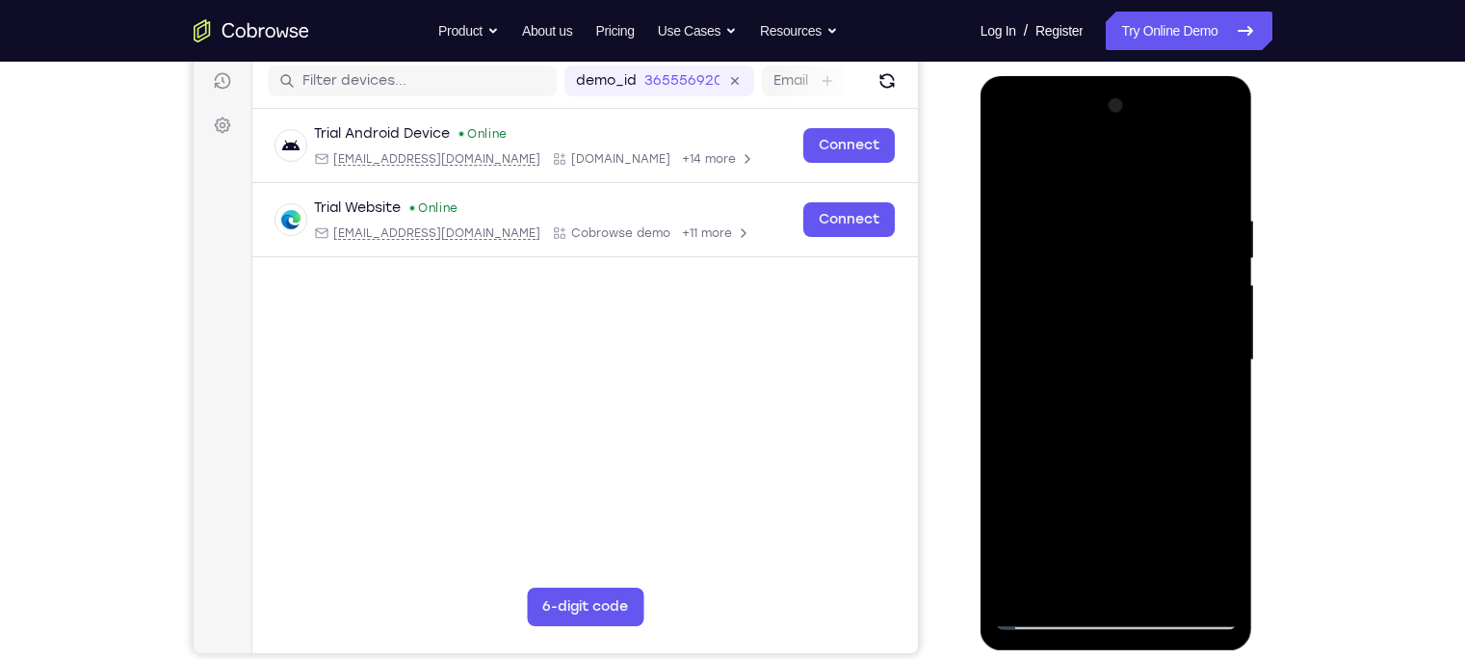
click at [1254, 76] on html "Online web based iOS Simulators and Android Emulators. Run iPhone, iPad, Mobile…" at bounding box center [1118, 365] width 275 height 578
click at [1036, 525] on div at bounding box center [1116, 361] width 243 height 540
click at [1126, 399] on div at bounding box center [1116, 361] width 243 height 540
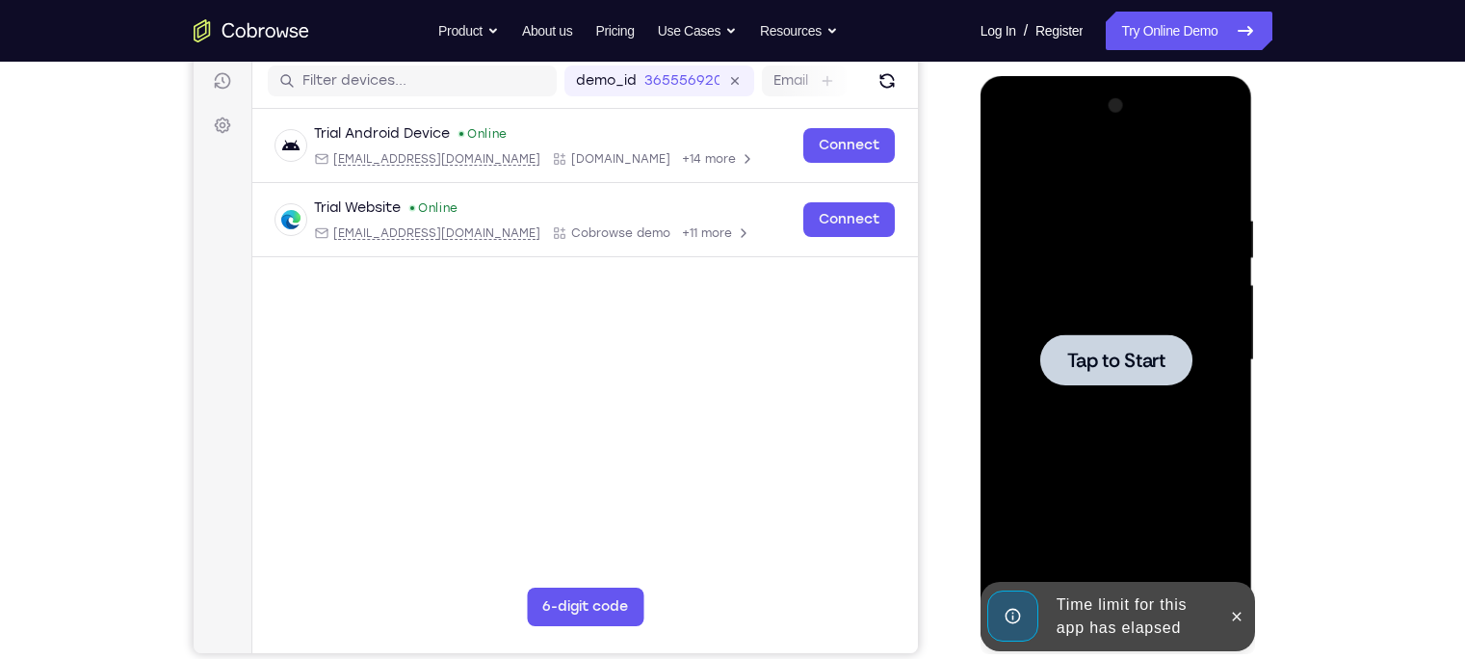
click at [1137, 354] on span "Tap to Start" at bounding box center [1117, 360] width 98 height 19
click at [1233, 611] on icon at bounding box center [1236, 616] width 15 height 15
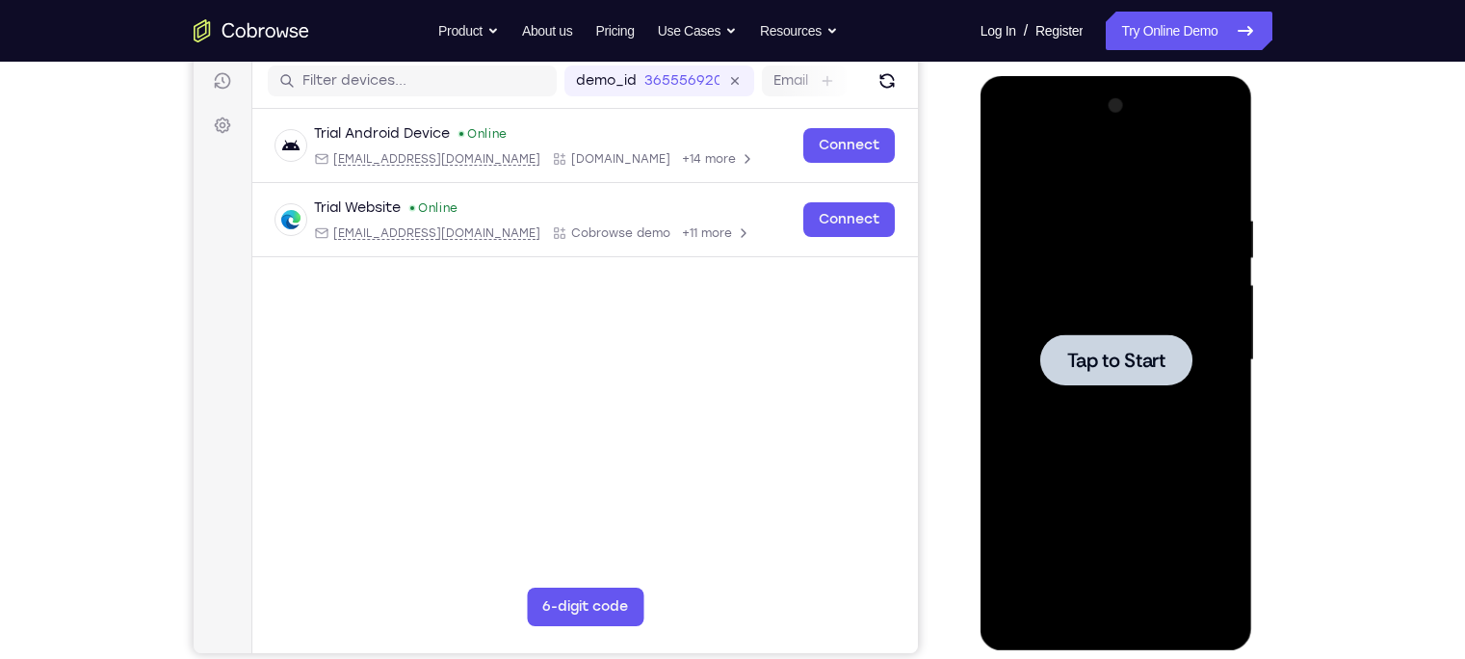
click at [1087, 363] on span "Tap to Start" at bounding box center [1117, 360] width 98 height 19
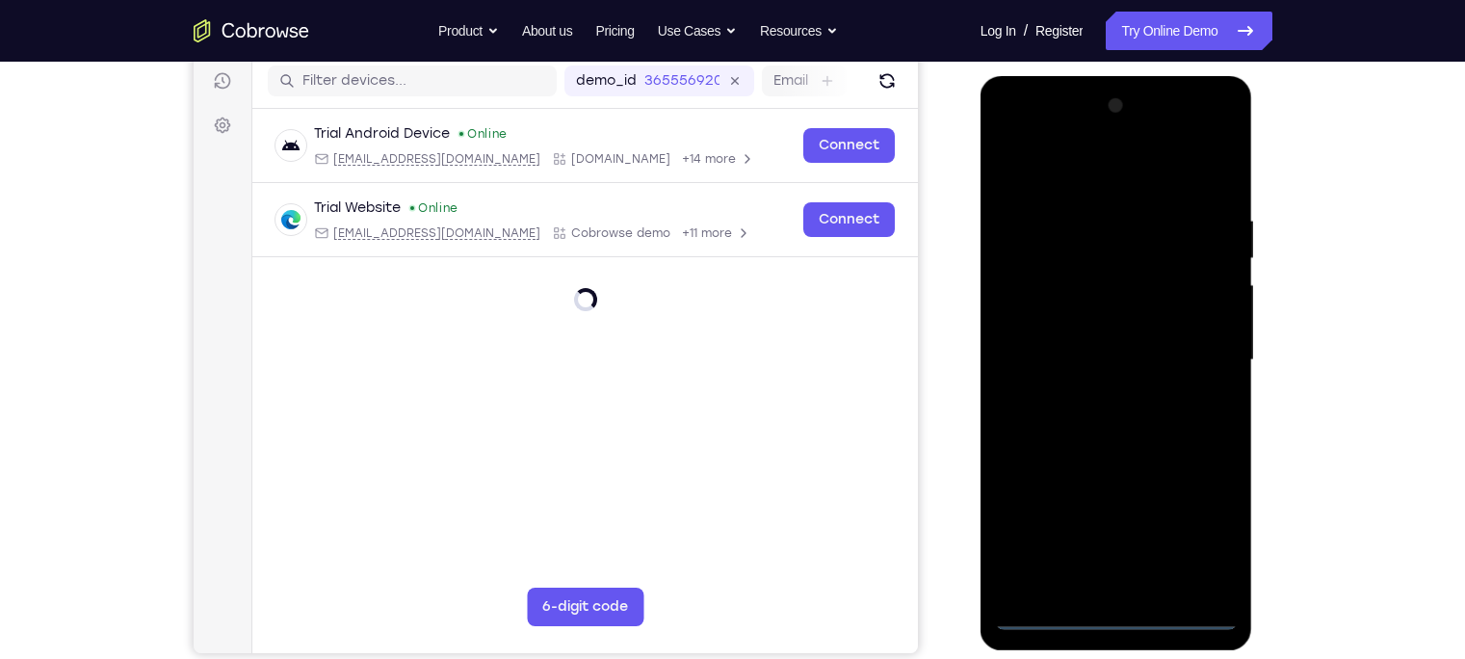
click at [1114, 617] on div at bounding box center [1116, 361] width 243 height 540
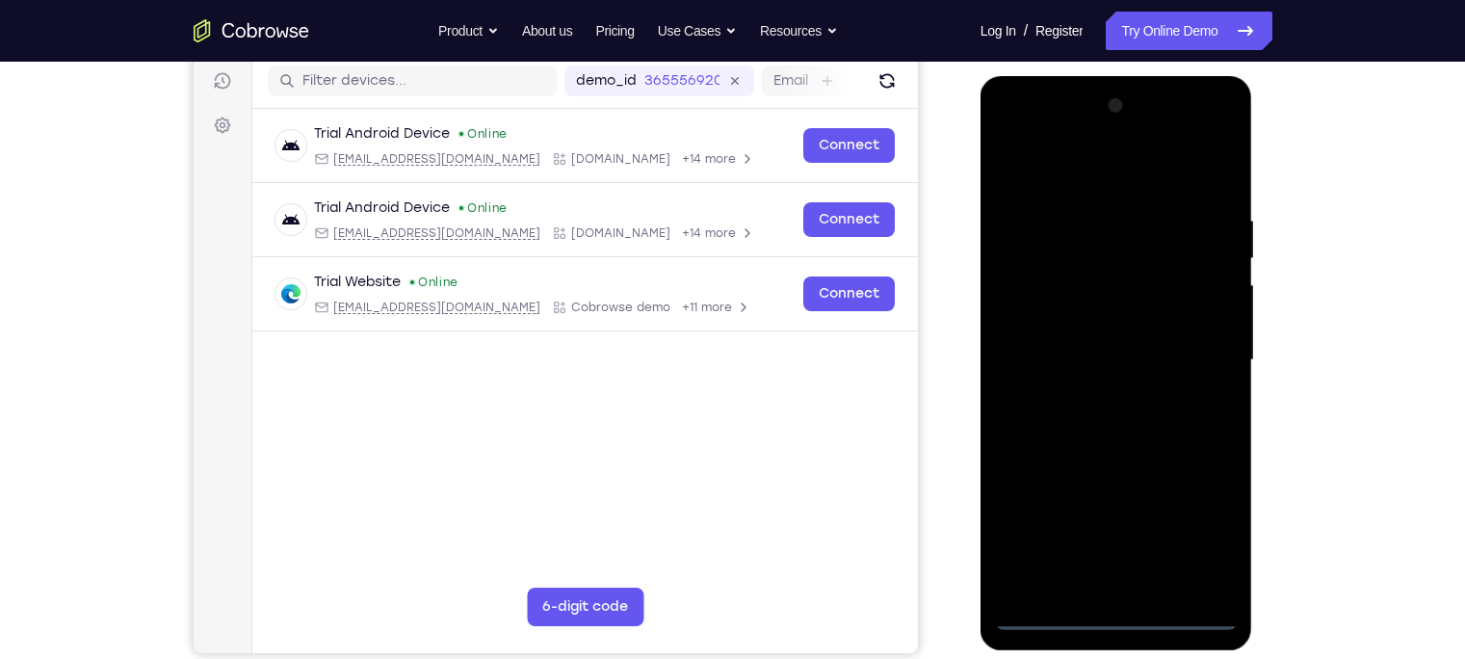
click at [1208, 514] on div at bounding box center [1116, 361] width 243 height 540
click at [1202, 523] on div at bounding box center [1116, 361] width 243 height 540
click at [1055, 159] on div at bounding box center [1116, 361] width 243 height 540
click at [1199, 351] on div at bounding box center [1116, 361] width 243 height 540
click at [1090, 399] on div at bounding box center [1116, 361] width 243 height 540
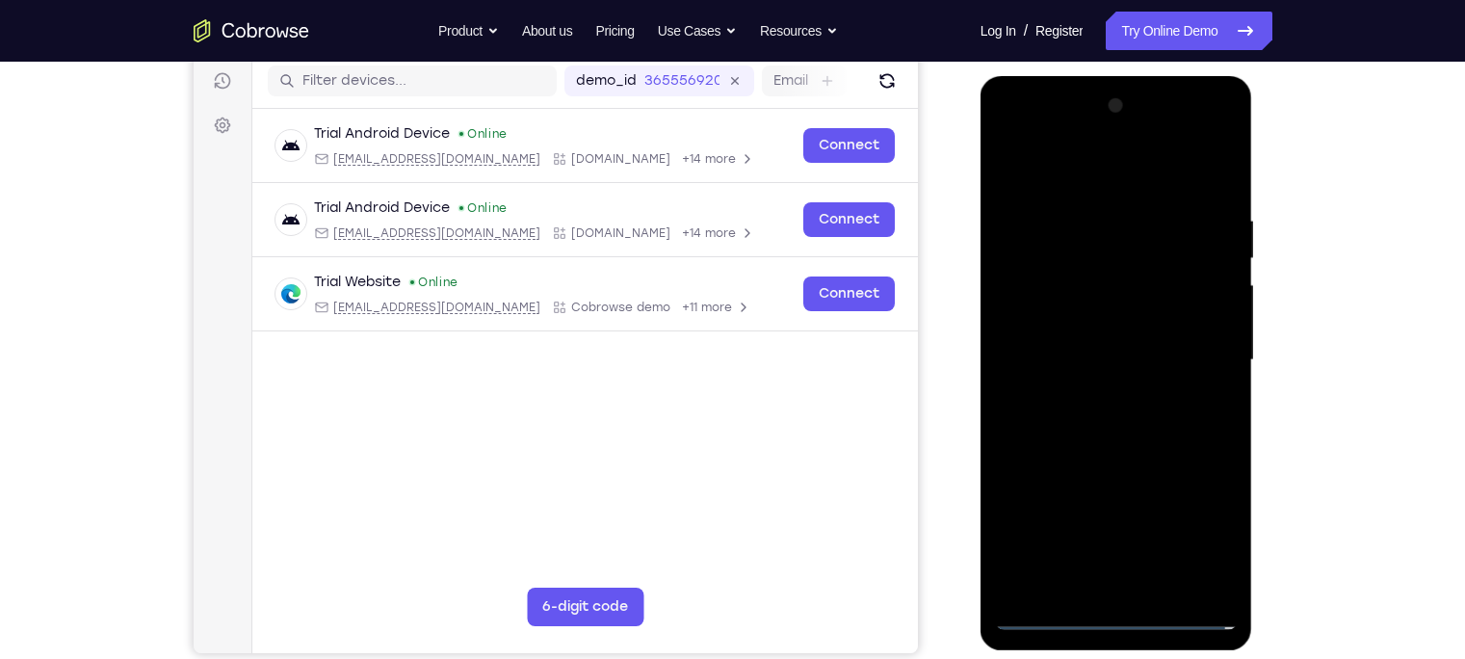
click at [1122, 333] on div at bounding box center [1116, 361] width 243 height 540
click at [1079, 324] on div at bounding box center [1116, 361] width 243 height 540
click at [1065, 356] on div at bounding box center [1116, 361] width 243 height 540
click at [1048, 425] on div at bounding box center [1116, 361] width 243 height 540
click at [1089, 421] on div at bounding box center [1116, 361] width 243 height 540
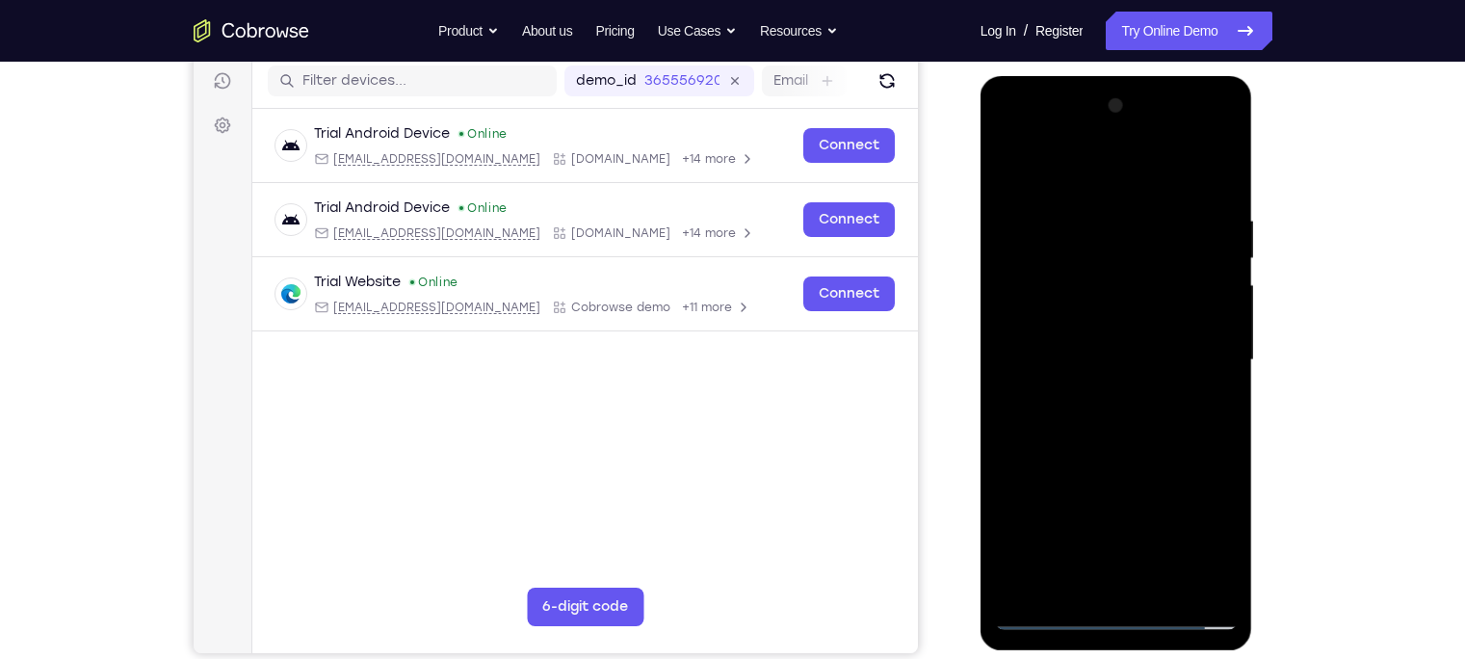
click at [1099, 453] on div at bounding box center [1116, 361] width 243 height 540
click at [1162, 585] on div at bounding box center [1116, 361] width 243 height 540
click at [1094, 465] on div at bounding box center [1116, 361] width 243 height 540
click at [1045, 617] on div at bounding box center [1116, 361] width 243 height 540
